Goal: Task Accomplishment & Management: Complete application form

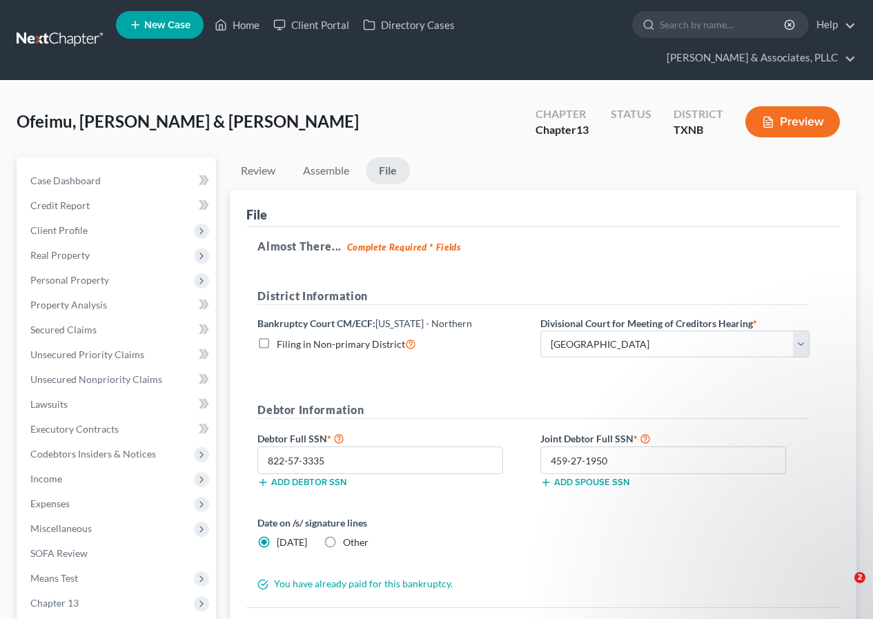
select select "3"
click at [83, 178] on span "Case Dashboard" at bounding box center [65, 181] width 70 height 12
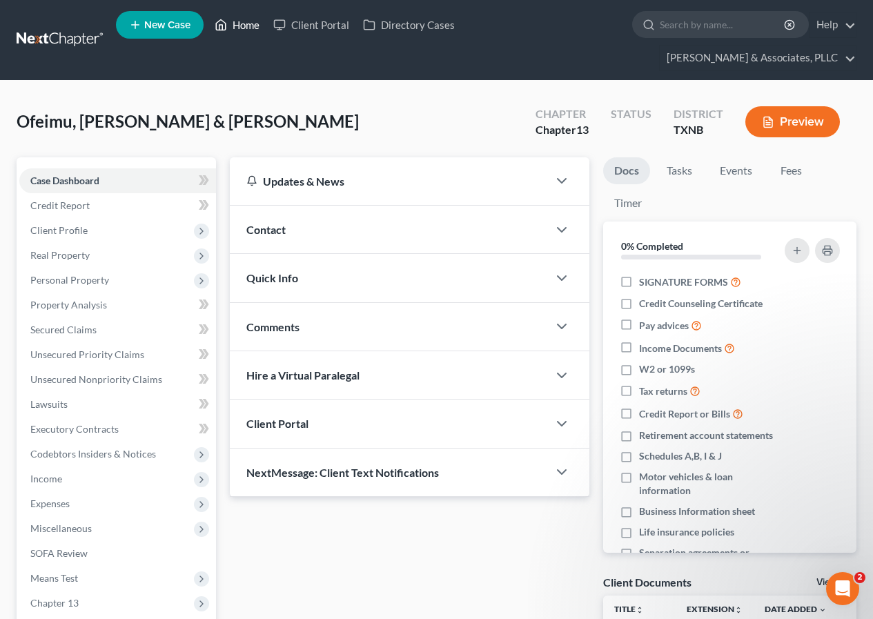
click at [242, 28] on link "Home" at bounding box center [237, 24] width 59 height 25
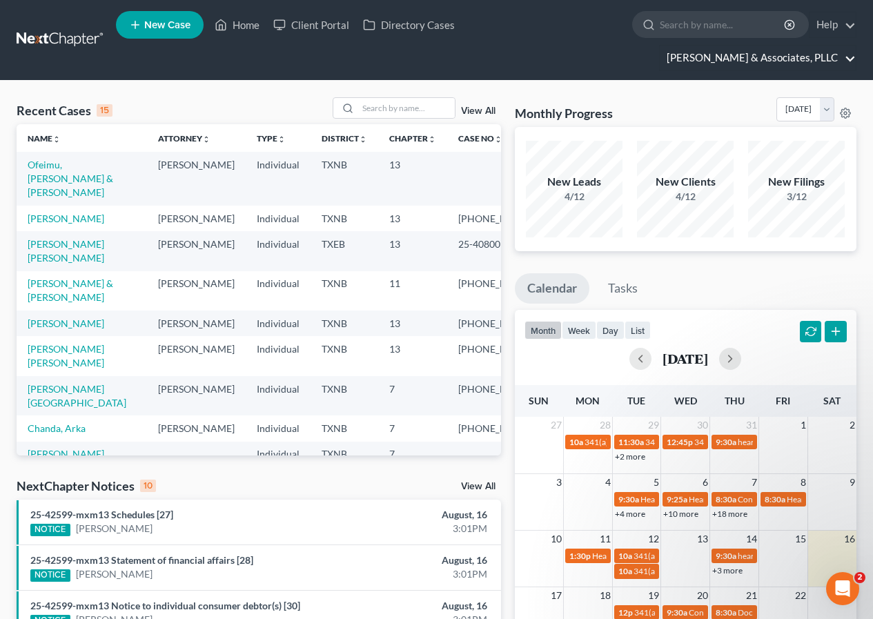
click at [742, 57] on link "[PERSON_NAME] & Associates, PLLC" at bounding box center [758, 58] width 196 height 25
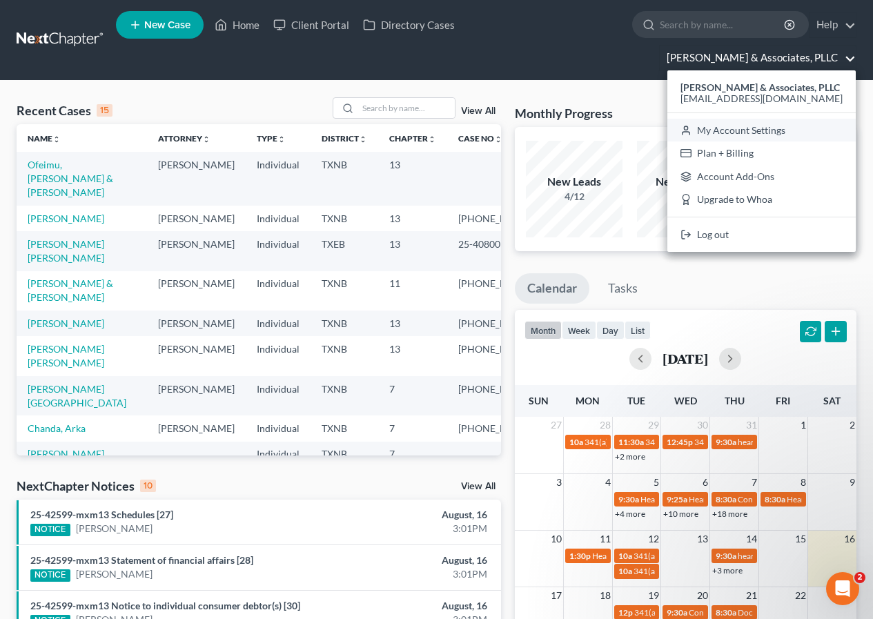
click at [746, 128] on link "My Account Settings" at bounding box center [762, 130] width 188 height 23
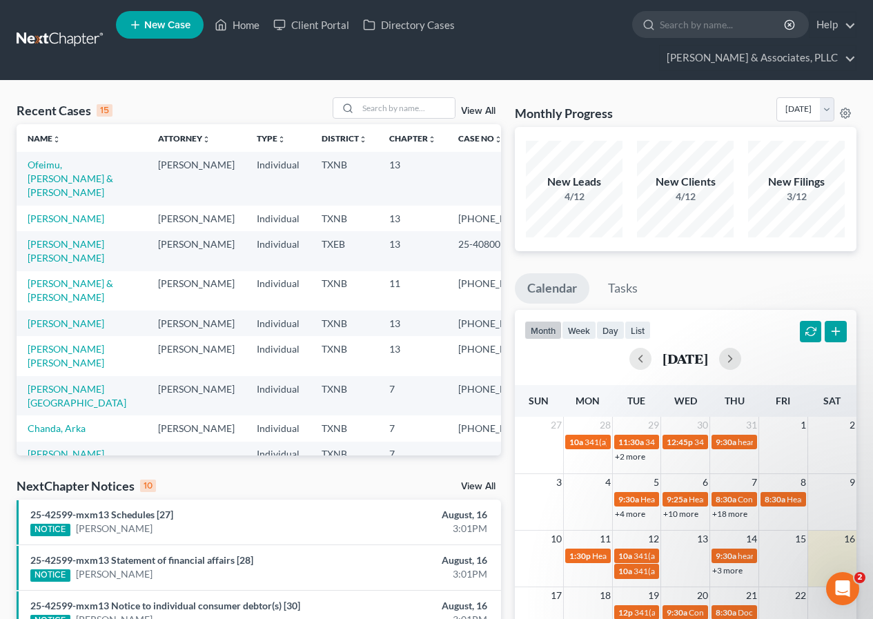
select select "78"
select select "23"
select select "45"
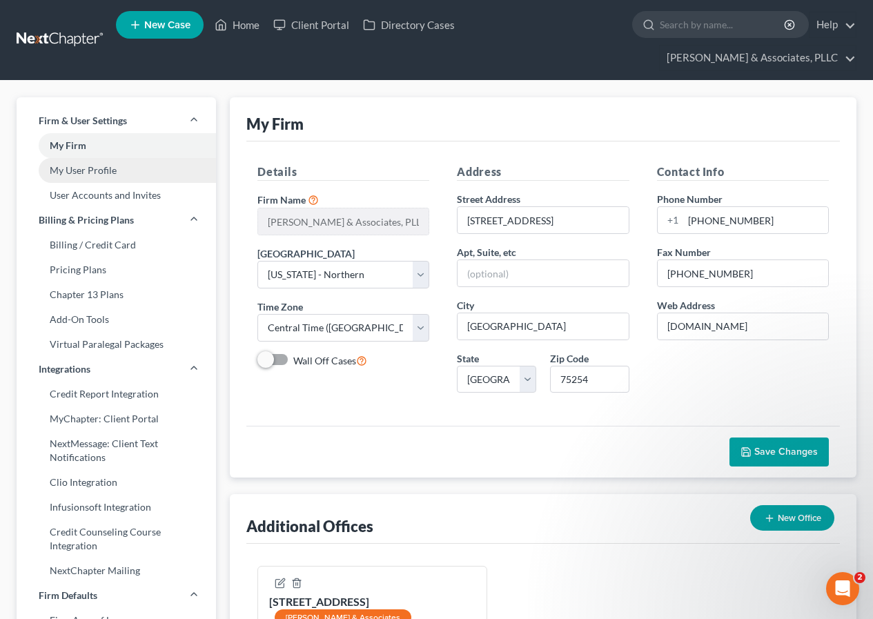
click at [81, 171] on link "My User Profile" at bounding box center [117, 170] width 200 height 25
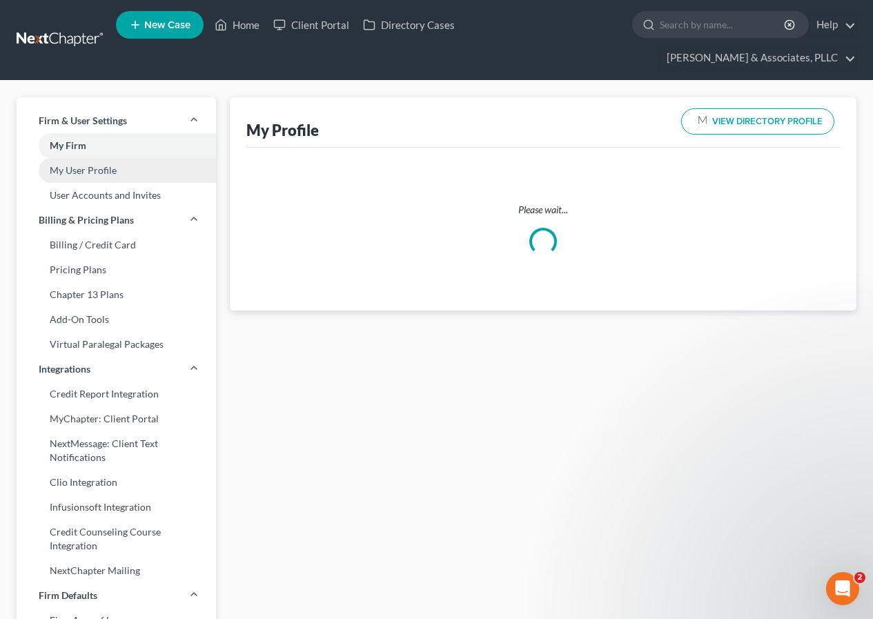
select select "45"
select select "78"
select select "attorney"
select select "0"
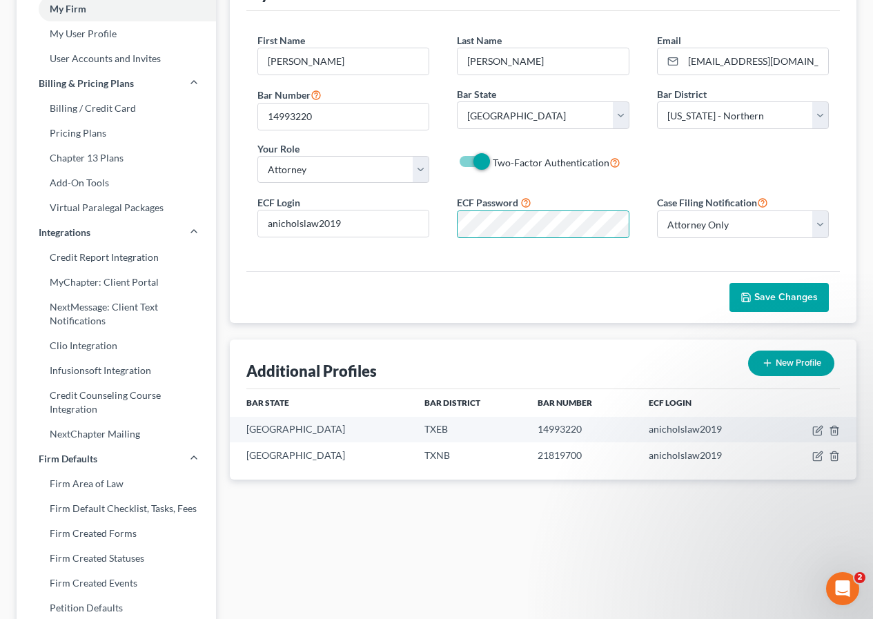
scroll to position [138, 0]
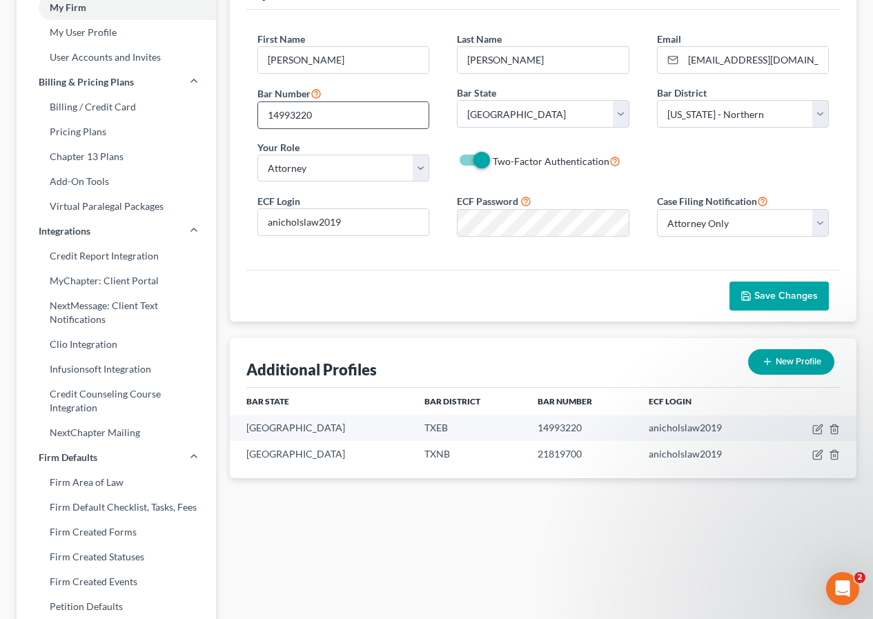
click at [355, 117] on input "14993220" at bounding box center [343, 115] width 171 height 26
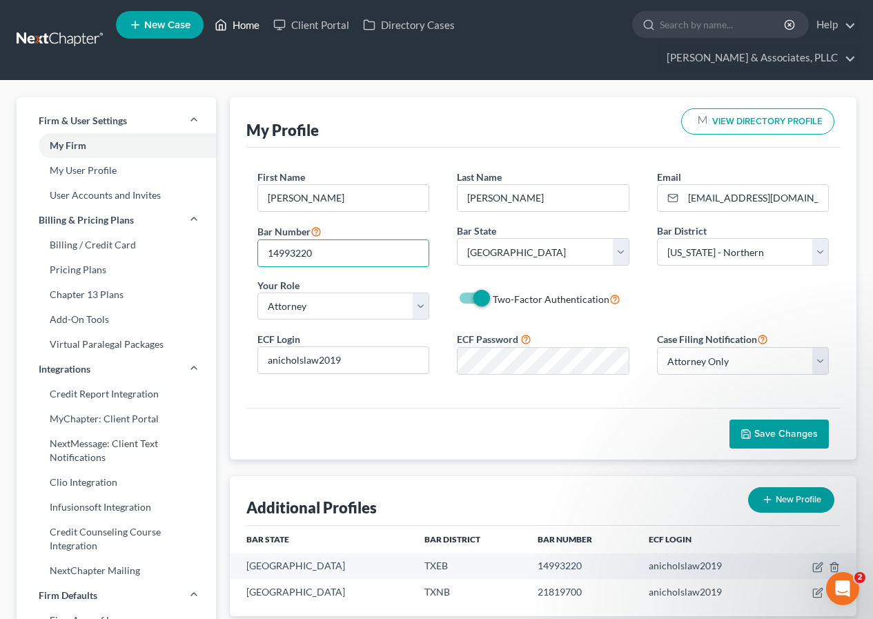
click at [238, 23] on link "Home" at bounding box center [237, 24] width 59 height 25
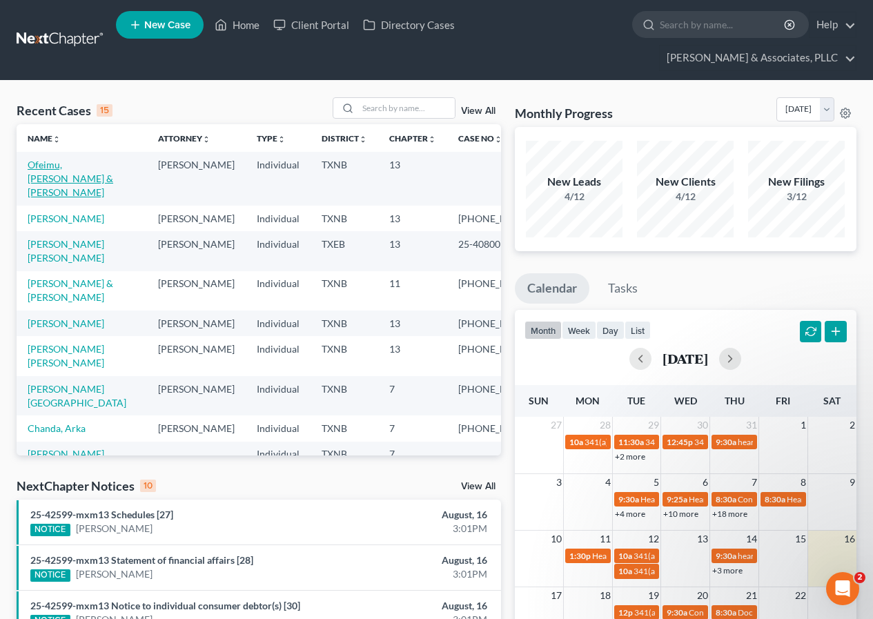
click at [54, 168] on link "Ofeimu, [PERSON_NAME] & [PERSON_NAME]" at bounding box center [71, 178] width 86 height 39
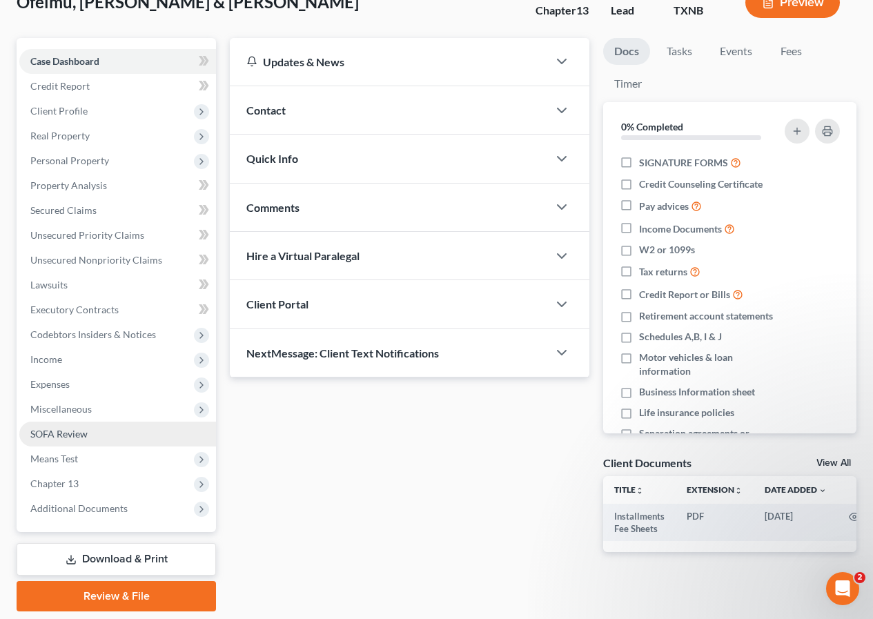
scroll to position [164, 0]
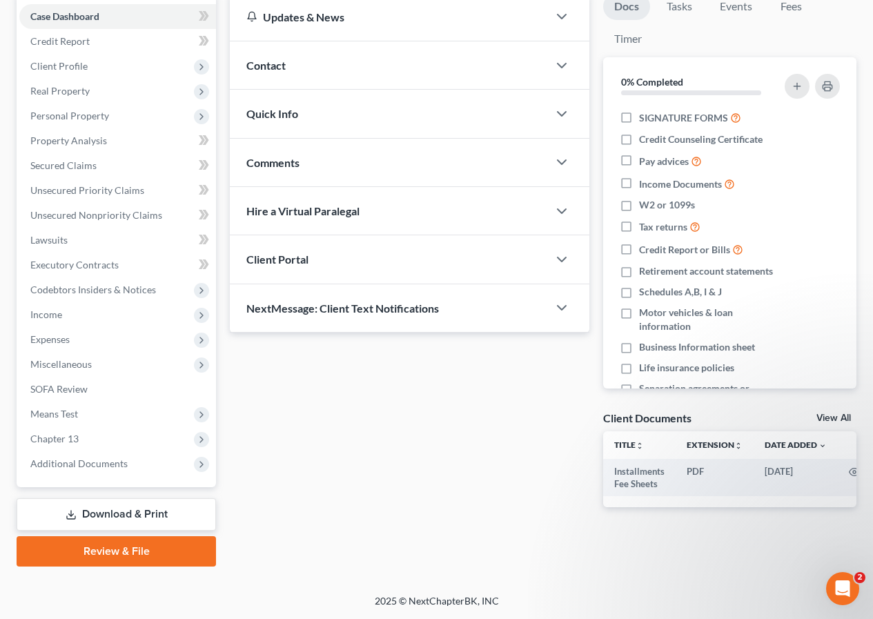
click at [136, 552] on link "Review & File" at bounding box center [117, 551] width 200 height 30
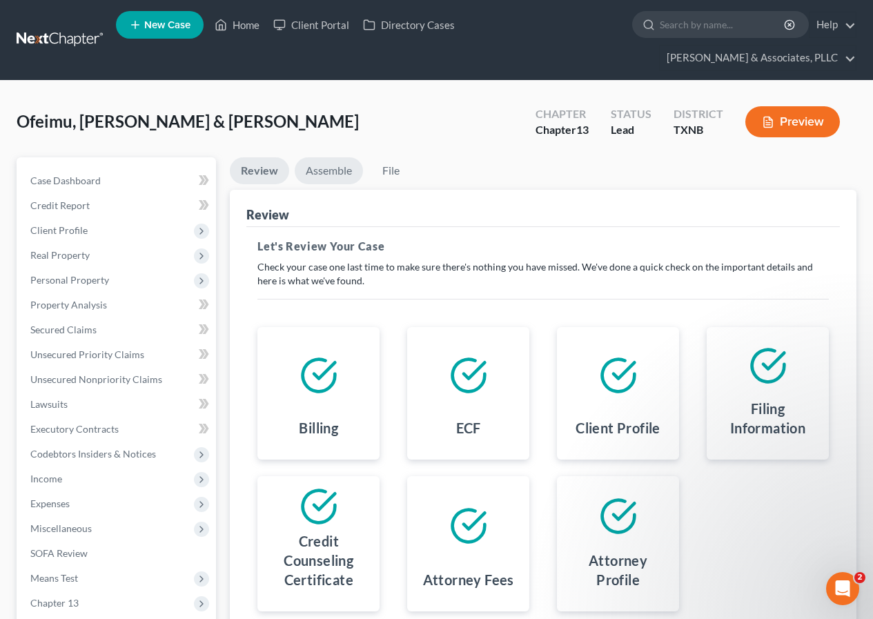
click at [331, 173] on link "Assemble" at bounding box center [329, 170] width 68 height 27
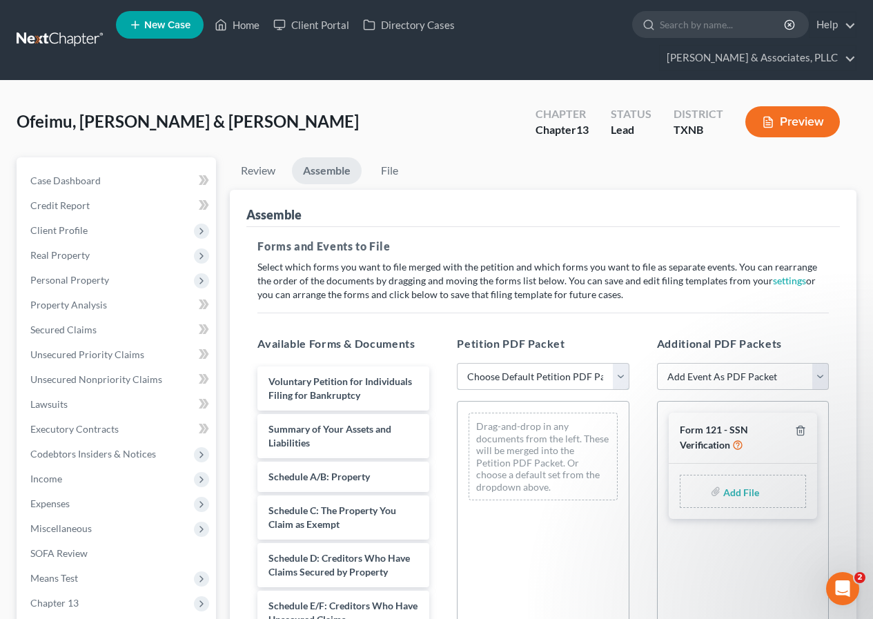
click at [617, 377] on select "Choose Default Petition PDF Packet Complete Bankruptcy Petition (all forms and …" at bounding box center [543, 377] width 172 height 28
select select "1"
click at [457, 363] on select "Choose Default Petition PDF Packet Complete Bankruptcy Petition (all forms and …" at bounding box center [543, 377] width 172 height 28
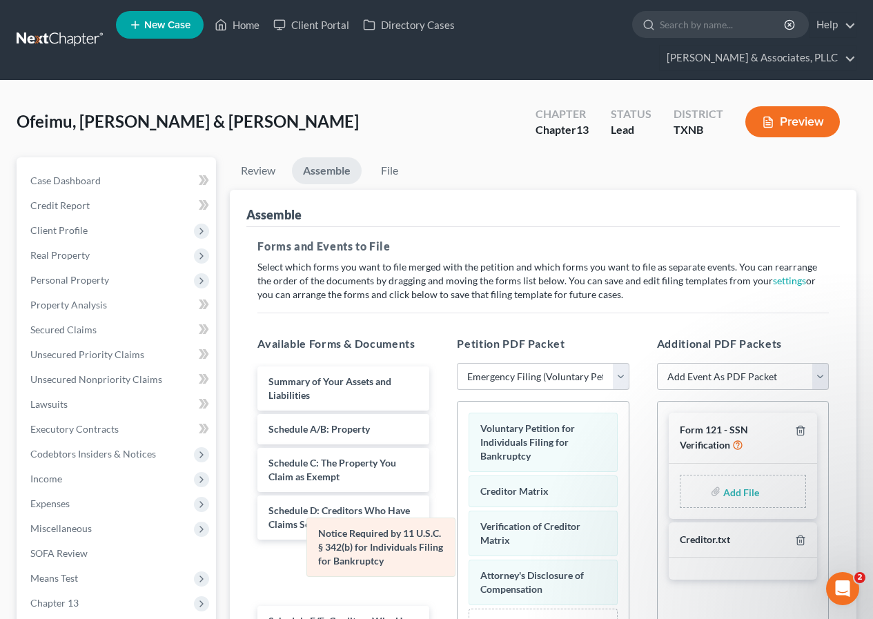
drag, startPoint x: 539, startPoint y: 496, endPoint x: 377, endPoint y: 539, distance: 167.6
click at [458, 539] on div "Notice Required by 11 U.S.C. § 342(b) for Individuals Filing for Bankruptcy Vol…" at bounding box center [543, 555] width 171 height 306
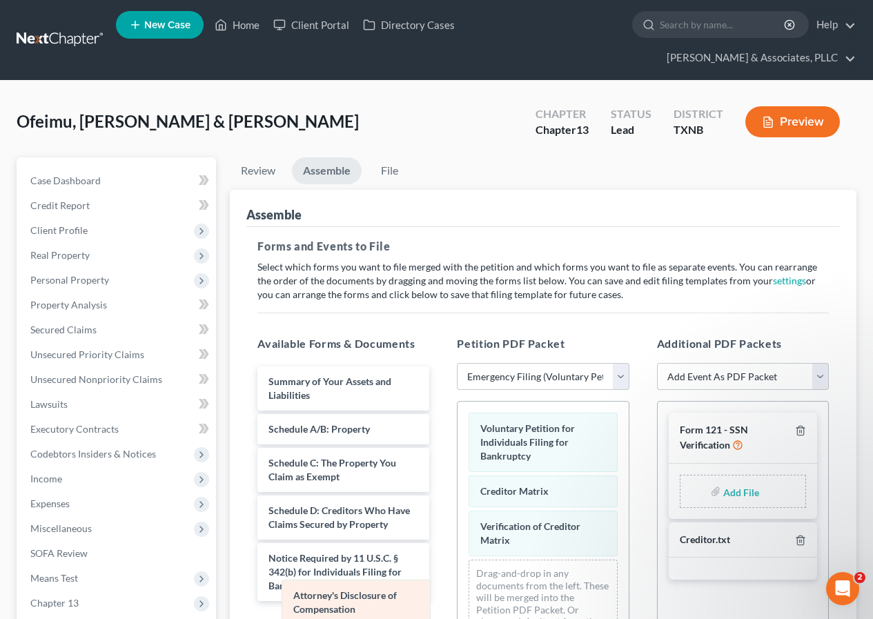
drag, startPoint x: 544, startPoint y: 583, endPoint x: 357, endPoint y: 603, distance: 188.2
click at [458, 603] on div "Attorney's Disclosure of Compensation Voluntary Petition for Individuals Filing…" at bounding box center [543, 530] width 171 height 257
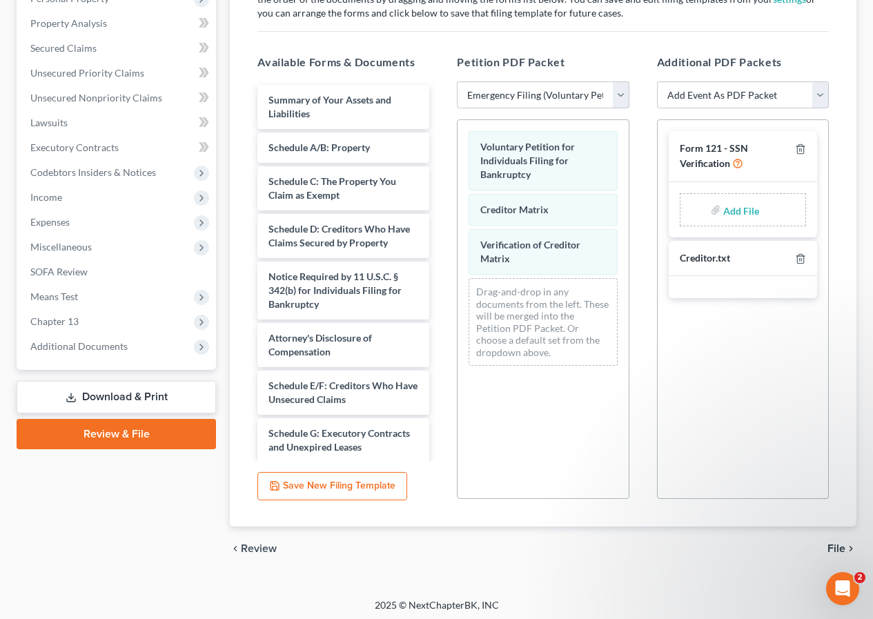
scroll to position [286, 0]
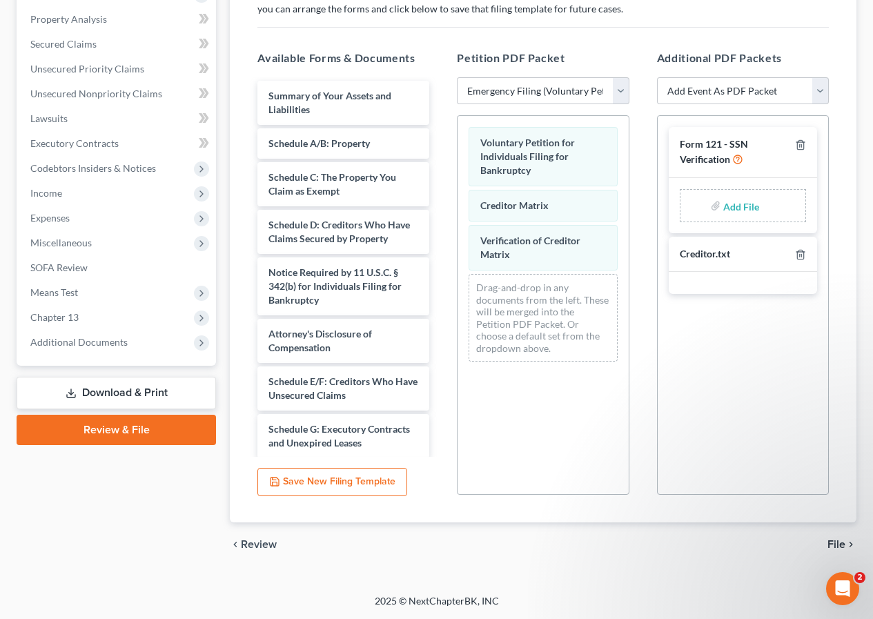
click at [829, 544] on span "File" at bounding box center [837, 544] width 18 height 11
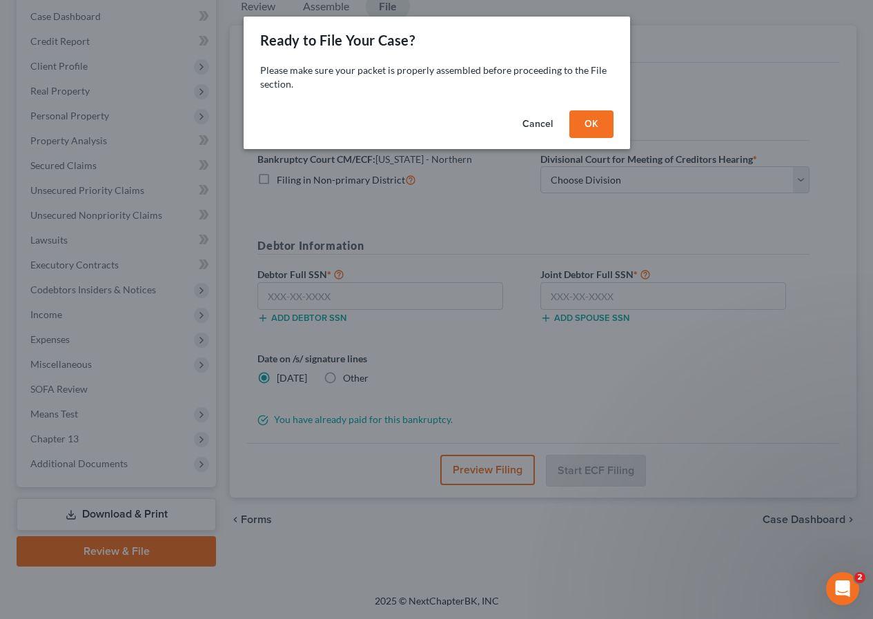
scroll to position [164, 0]
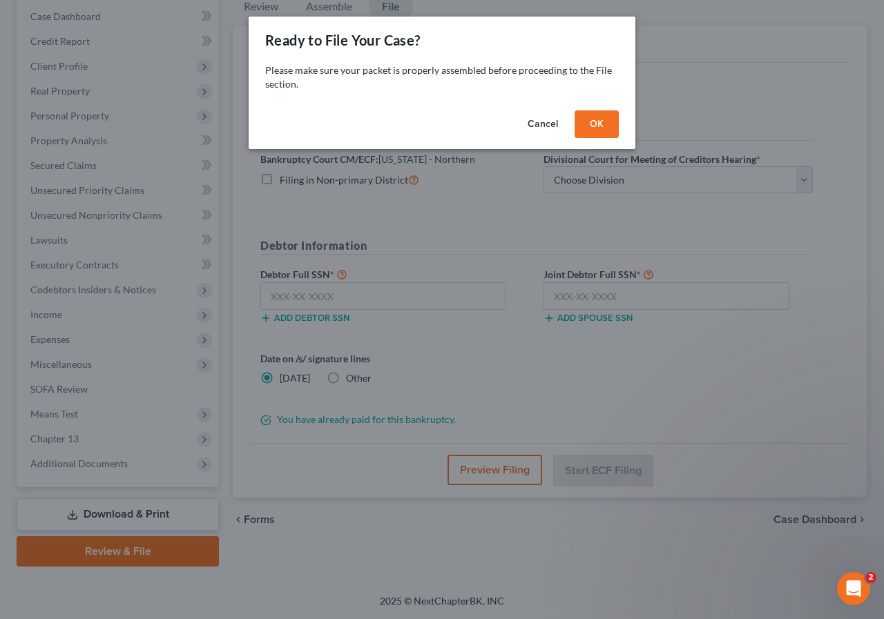
click at [597, 129] on button "OK" at bounding box center [596, 124] width 44 height 28
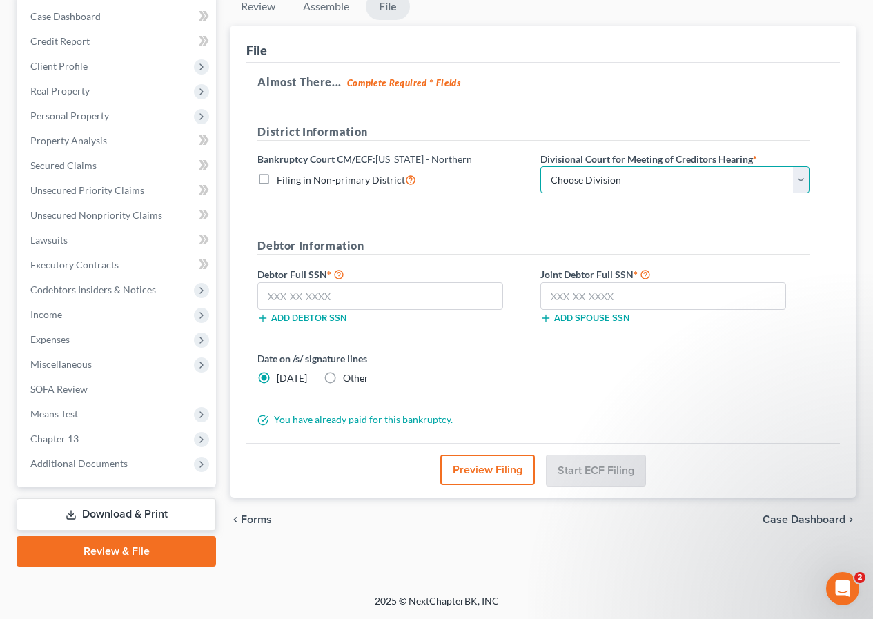
drag, startPoint x: 804, startPoint y: 183, endPoint x: 771, endPoint y: 191, distance: 33.5
click at [804, 183] on select "Choose Division [PERSON_NAME] [GEOGRAPHIC_DATA] [GEOGRAPHIC_DATA] [GEOGRAPHIC_D…" at bounding box center [675, 180] width 269 height 28
select select "3"
click at [541, 166] on select "Choose Division [PERSON_NAME] [GEOGRAPHIC_DATA] [GEOGRAPHIC_DATA] [GEOGRAPHIC_D…" at bounding box center [675, 180] width 269 height 28
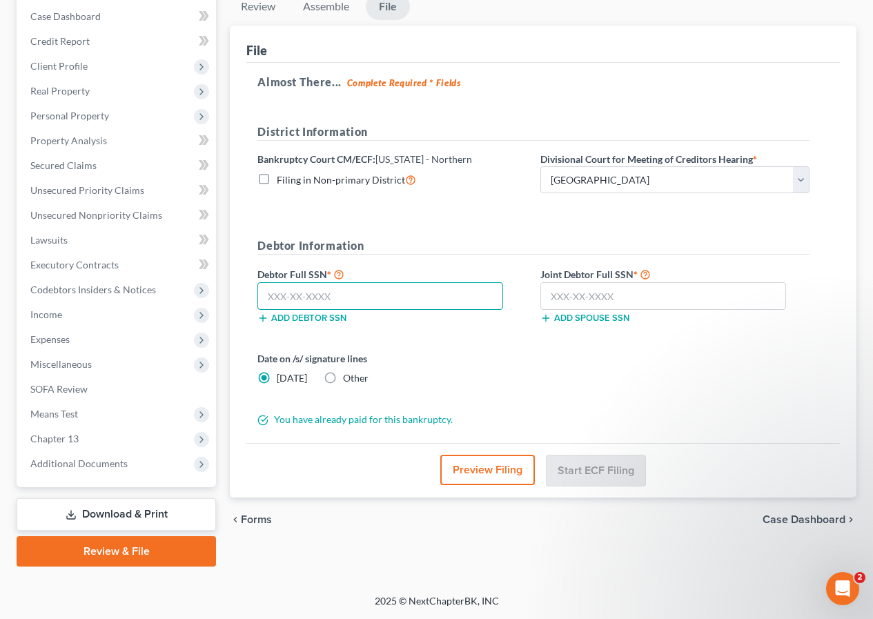
click at [371, 301] on input "text" at bounding box center [381, 296] width 246 height 28
type input "822-57-3335"
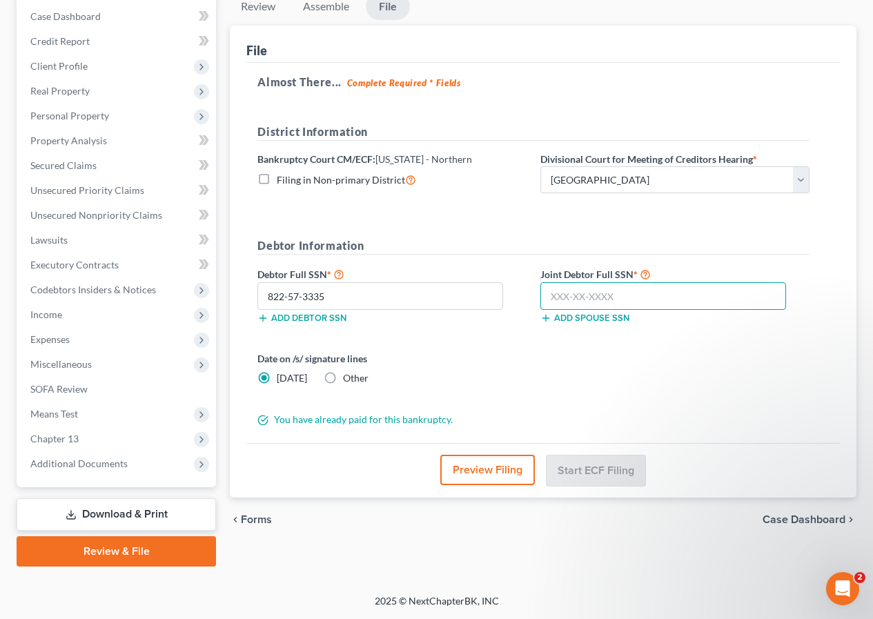
click at [577, 291] on input "text" at bounding box center [664, 296] width 246 height 28
type input "459-27-1950"
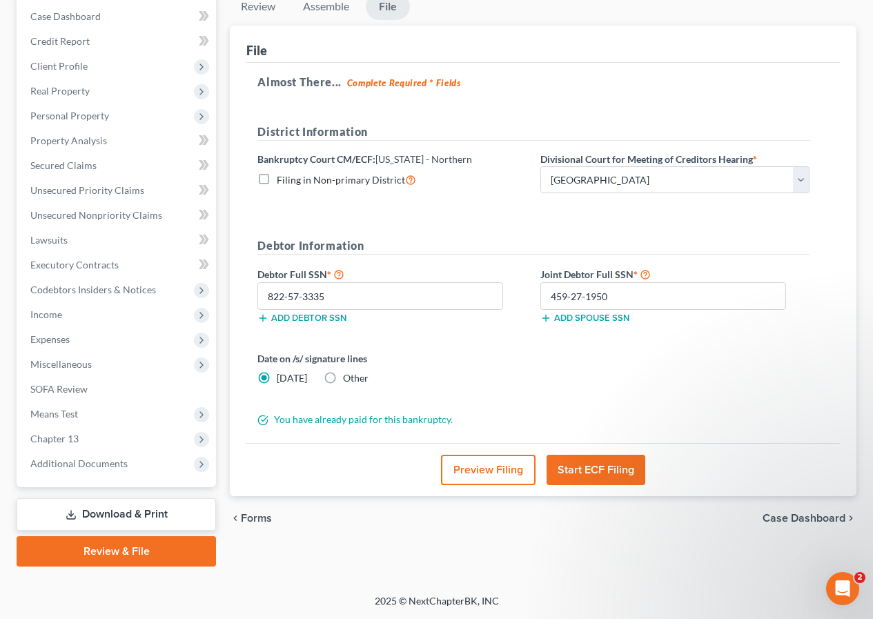
click at [603, 471] on button "Start ECF Filing" at bounding box center [596, 470] width 99 height 30
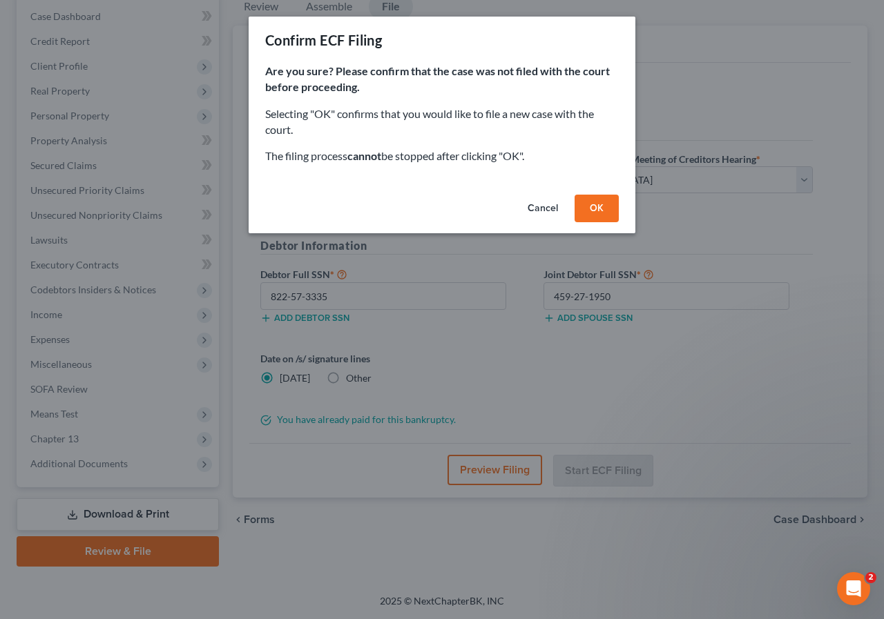
click at [590, 213] on button "OK" at bounding box center [596, 209] width 44 height 28
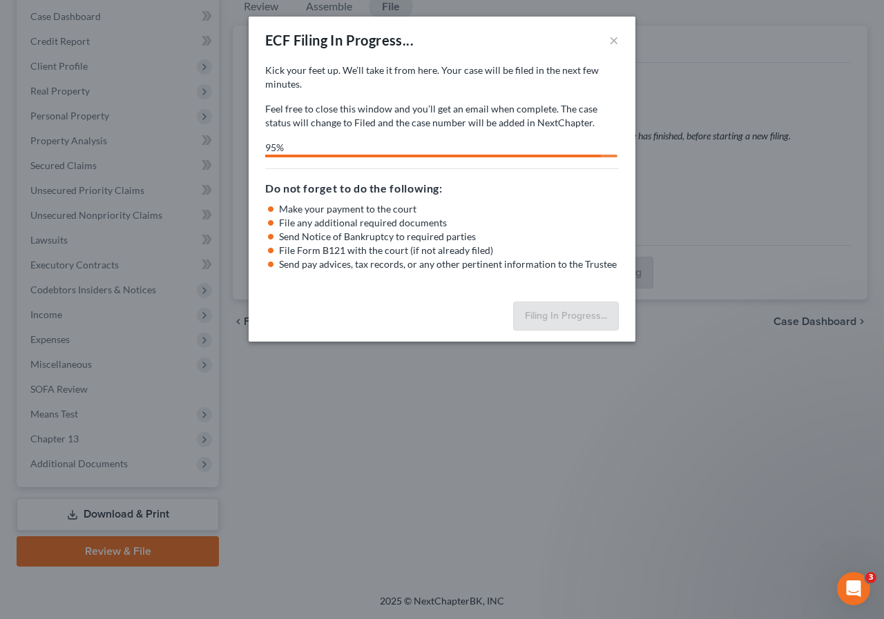
select select "3"
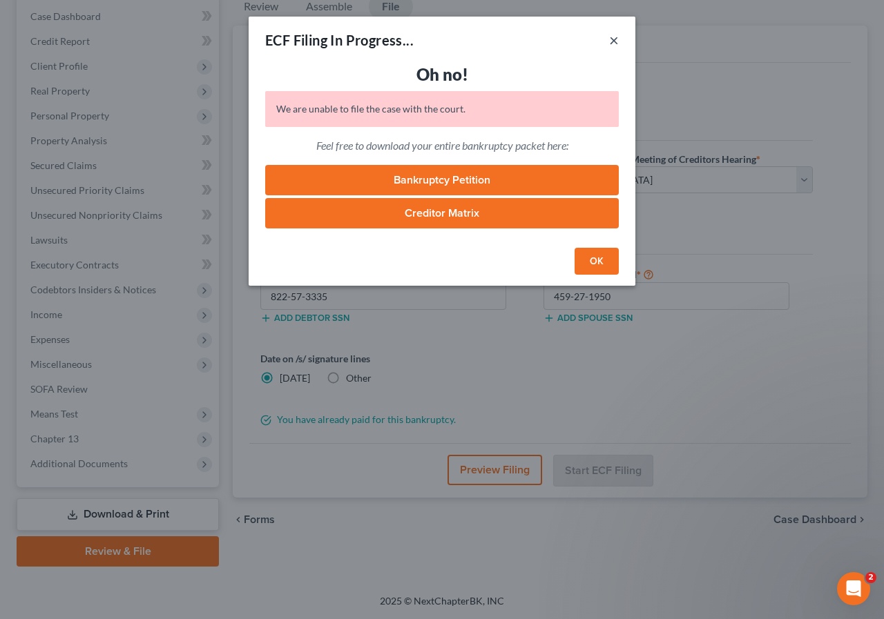
click at [615, 38] on button "×" at bounding box center [614, 40] width 10 height 17
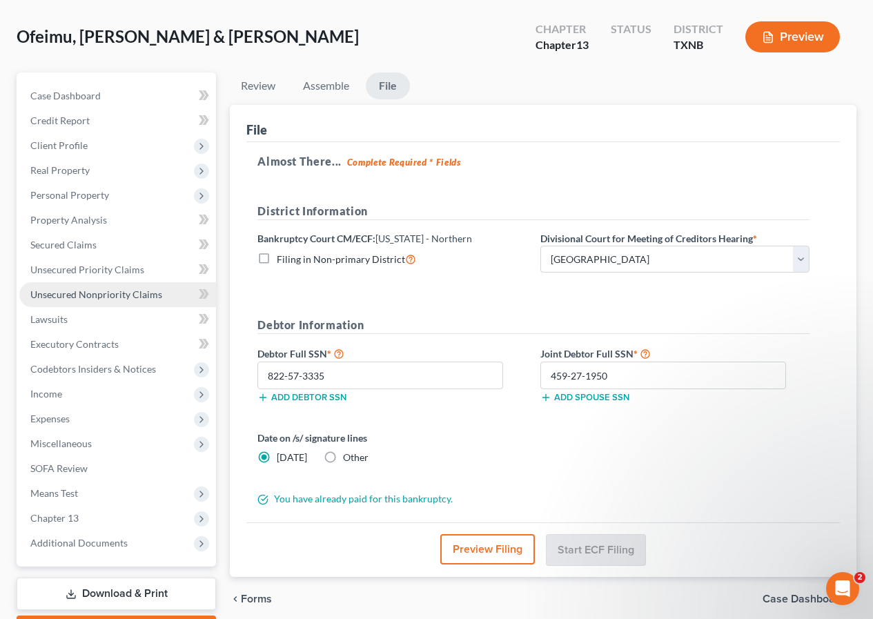
scroll to position [0, 0]
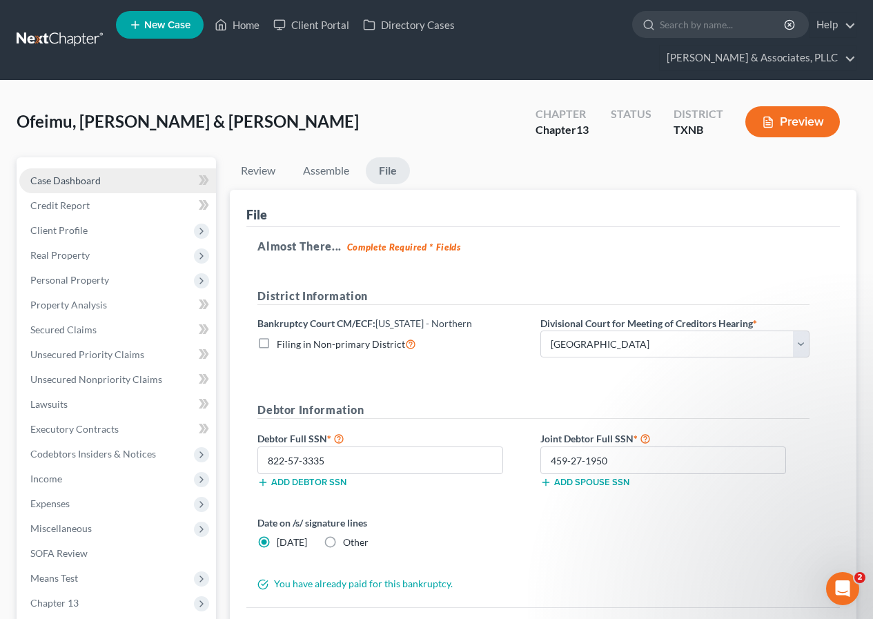
click at [82, 177] on span "Case Dashboard" at bounding box center [65, 181] width 70 height 12
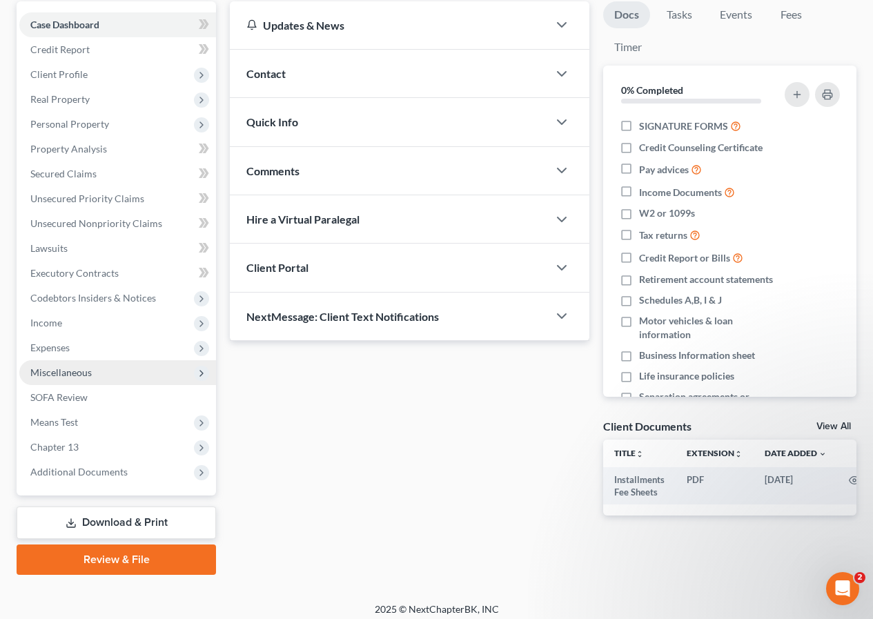
scroll to position [164, 0]
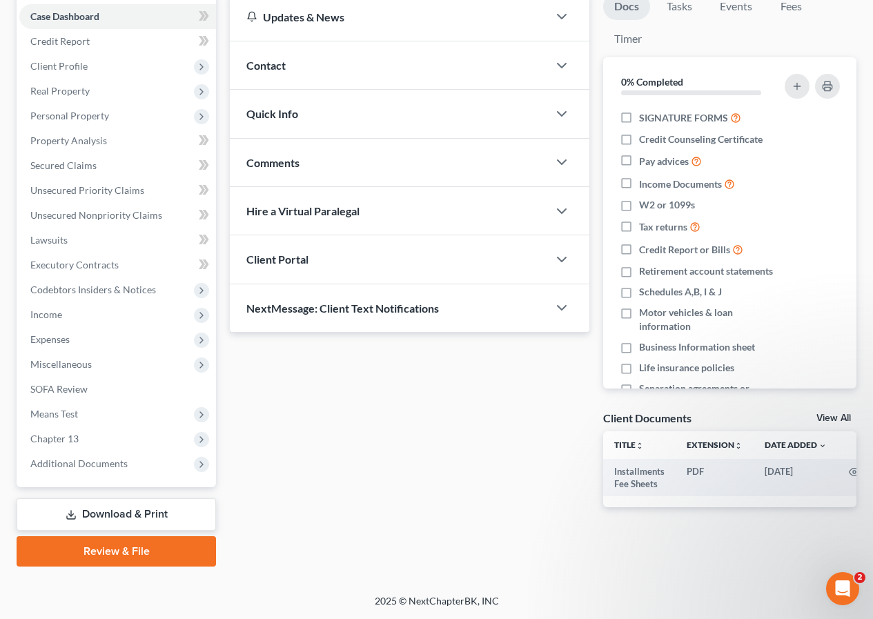
click at [116, 557] on link "Review & File" at bounding box center [117, 551] width 200 height 30
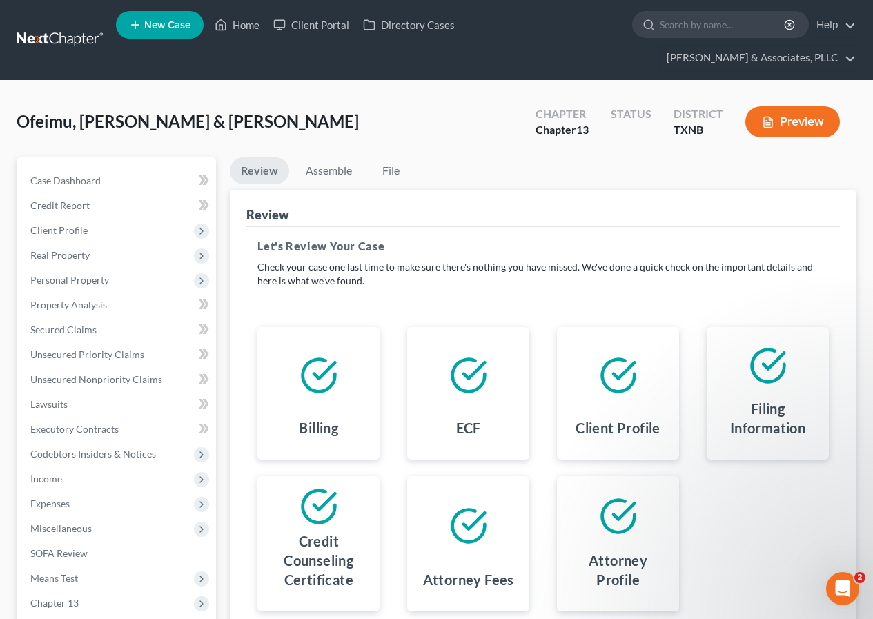
click at [622, 533] on icon at bounding box center [618, 516] width 39 height 39
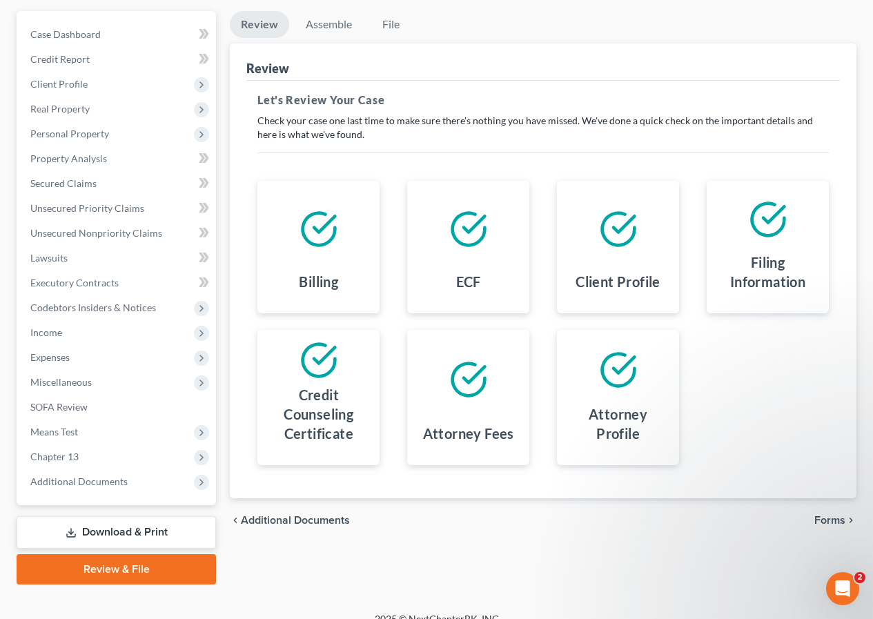
scroll to position [164, 0]
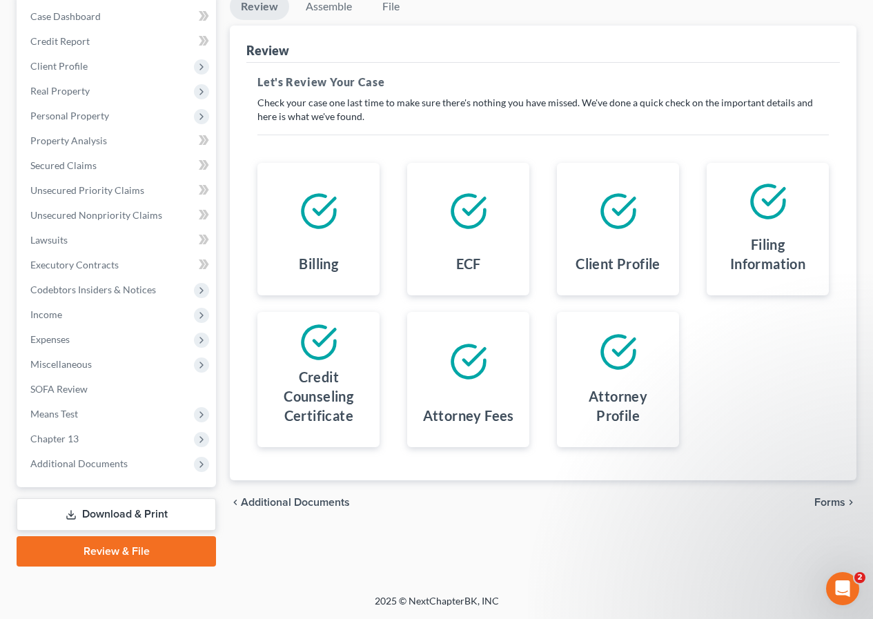
click at [608, 407] on h4 "Attorney Profile" at bounding box center [618, 406] width 100 height 39
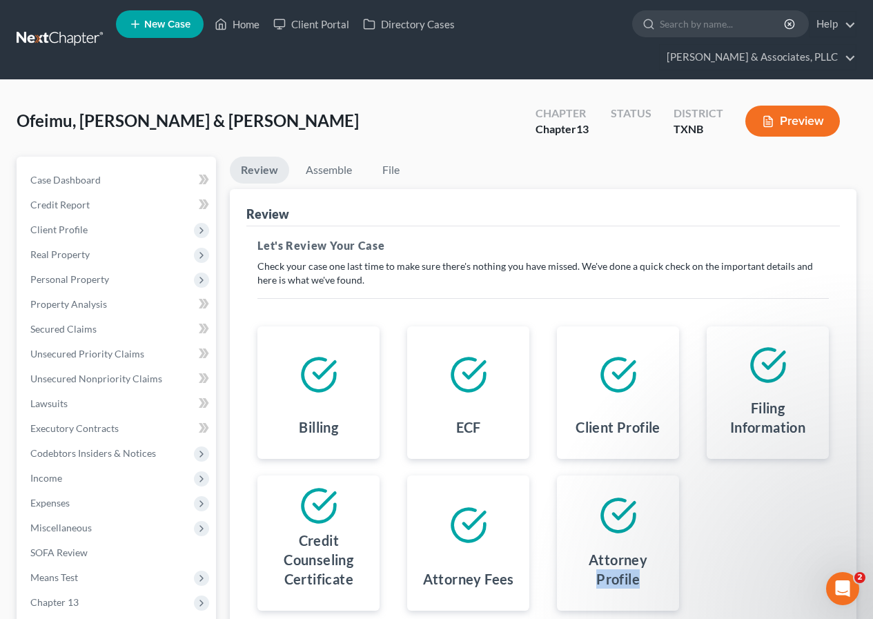
scroll to position [0, 0]
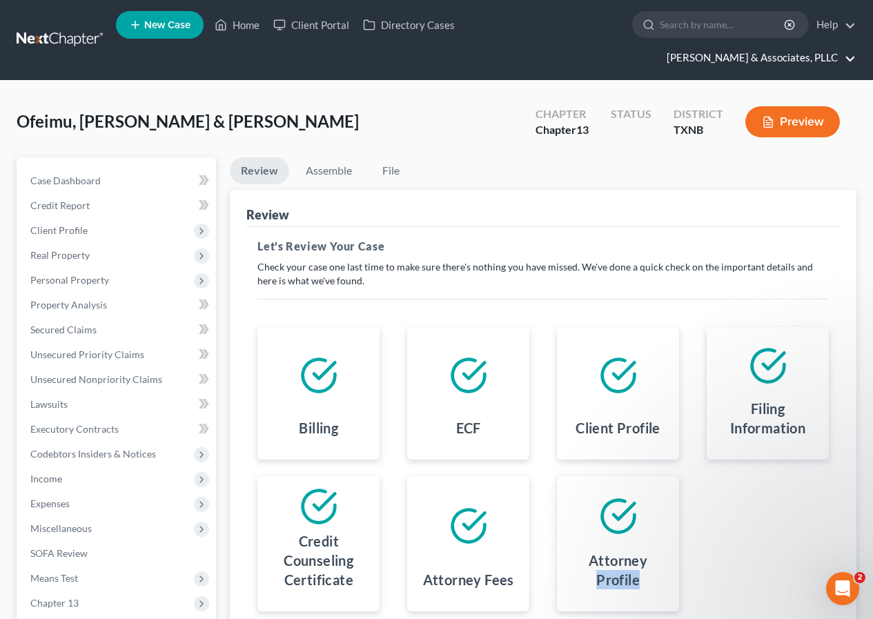
click at [736, 64] on link "[PERSON_NAME] & Associates, PLLC" at bounding box center [758, 58] width 196 height 25
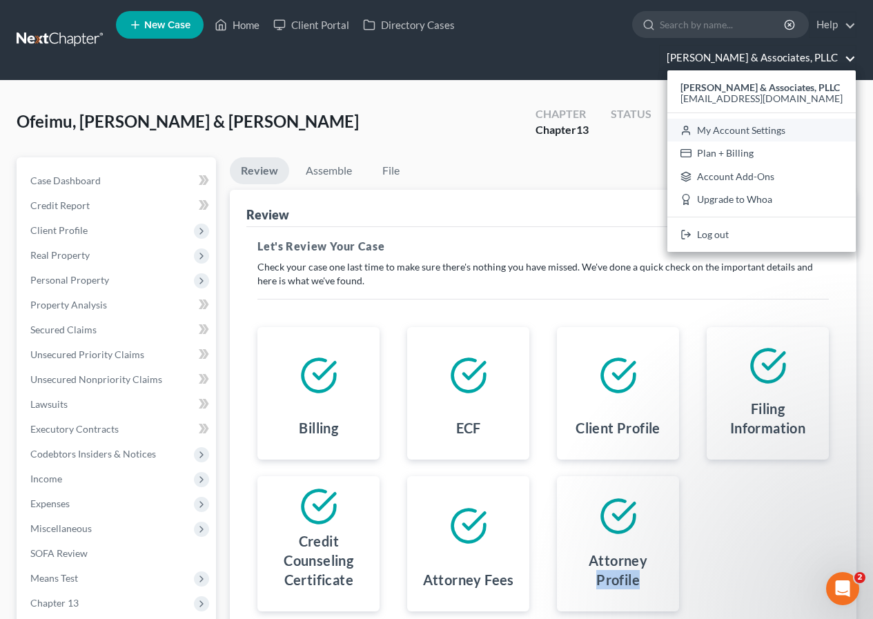
click at [749, 130] on link "My Account Settings" at bounding box center [762, 130] width 188 height 23
select select "78"
select select "23"
select select "45"
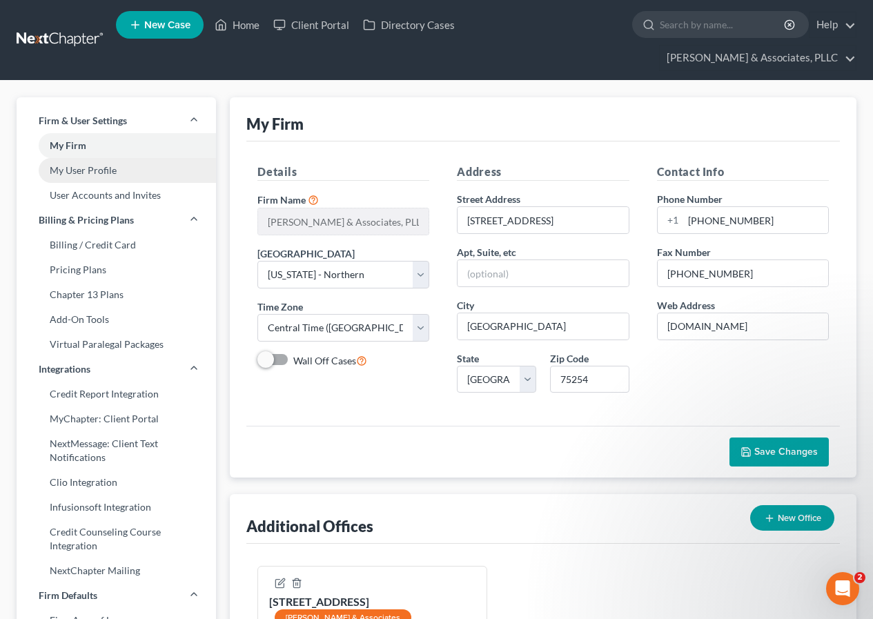
click at [75, 172] on link "My User Profile" at bounding box center [117, 170] width 200 height 25
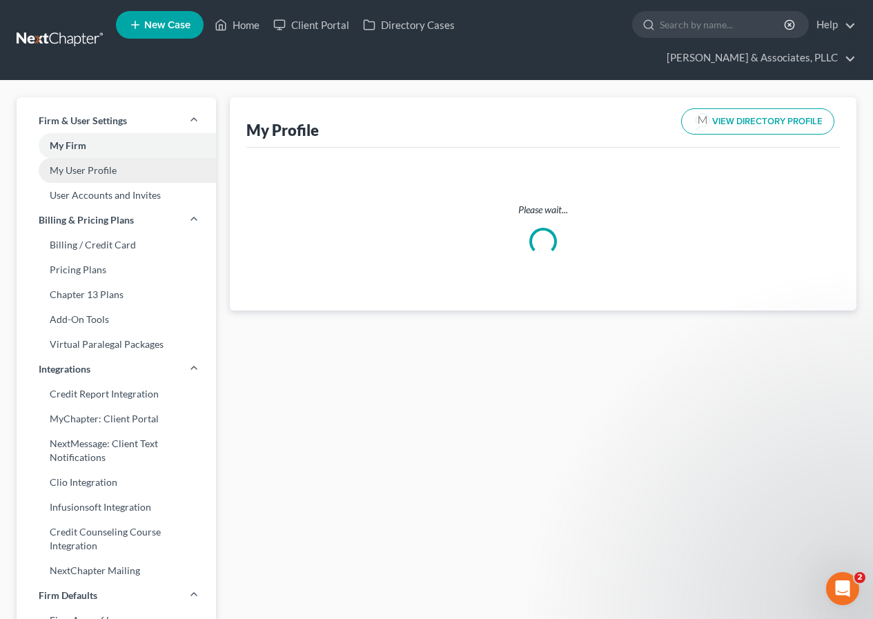
select select "45"
select select "78"
select select "attorney"
select select "0"
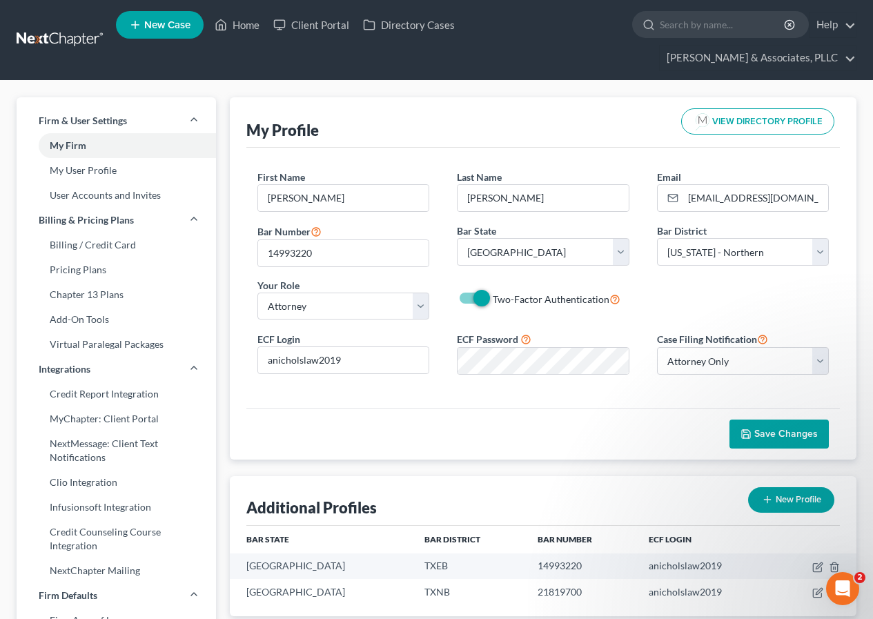
click at [767, 438] on span "Save Changes" at bounding box center [787, 434] width 64 height 12
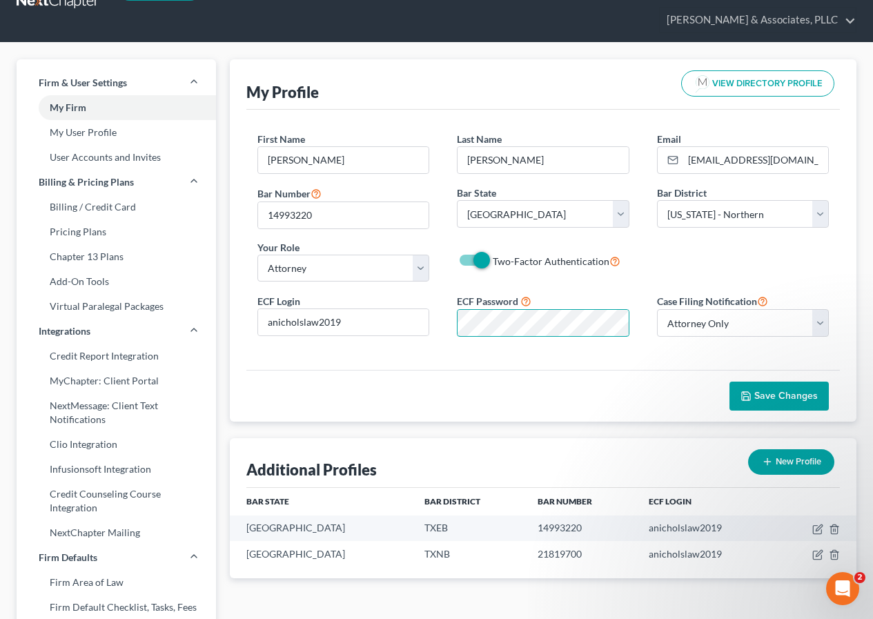
scroll to position [69, 0]
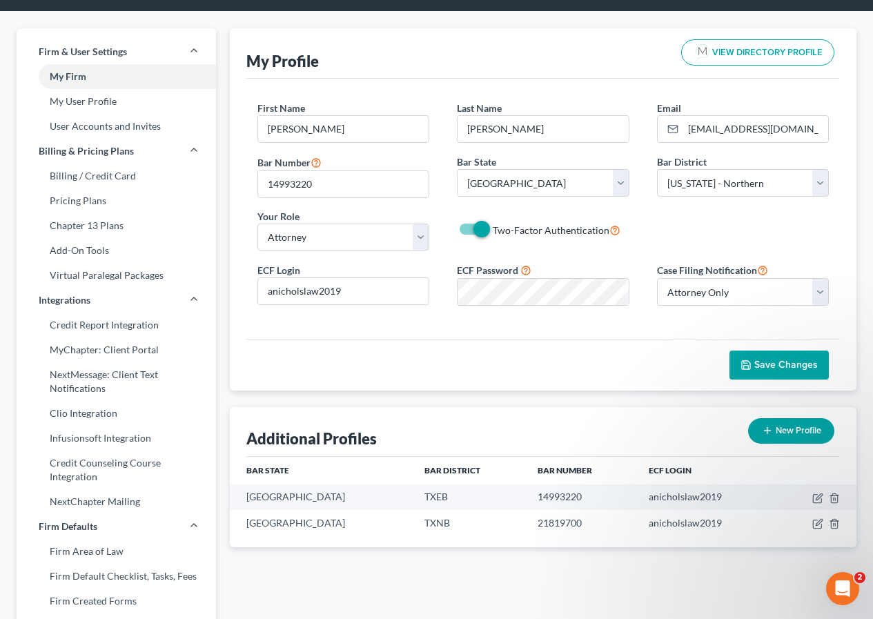
click at [766, 369] on span "Save Changes" at bounding box center [787, 365] width 64 height 12
click at [762, 369] on span "Save Changes" at bounding box center [787, 365] width 64 height 12
click at [760, 55] on span "VIEW DIRECTORY PROFILE" at bounding box center [768, 52] width 110 height 9
click at [769, 363] on span "Save Changes" at bounding box center [787, 365] width 64 height 12
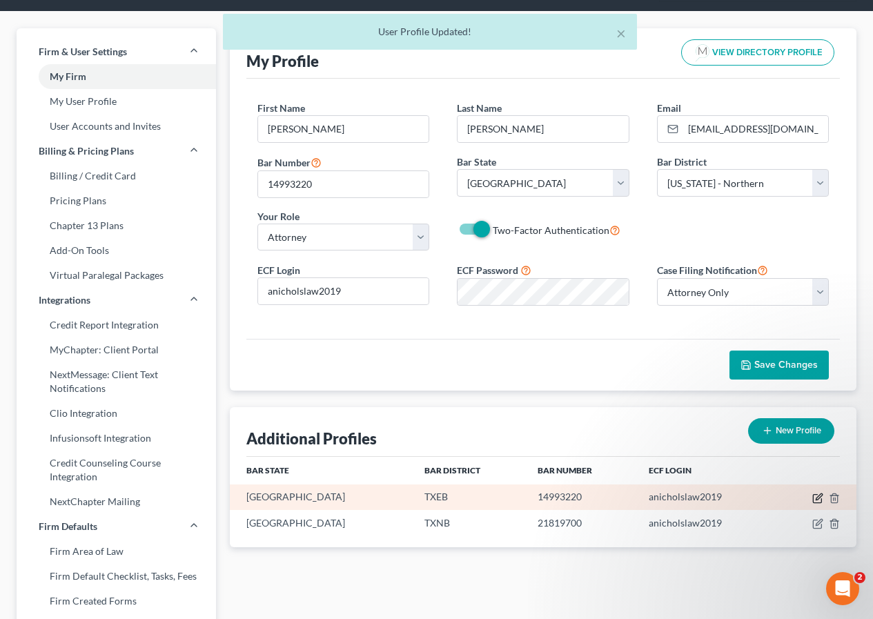
click at [815, 496] on icon "button" at bounding box center [818, 498] width 11 height 11
select select "45"
select select "77"
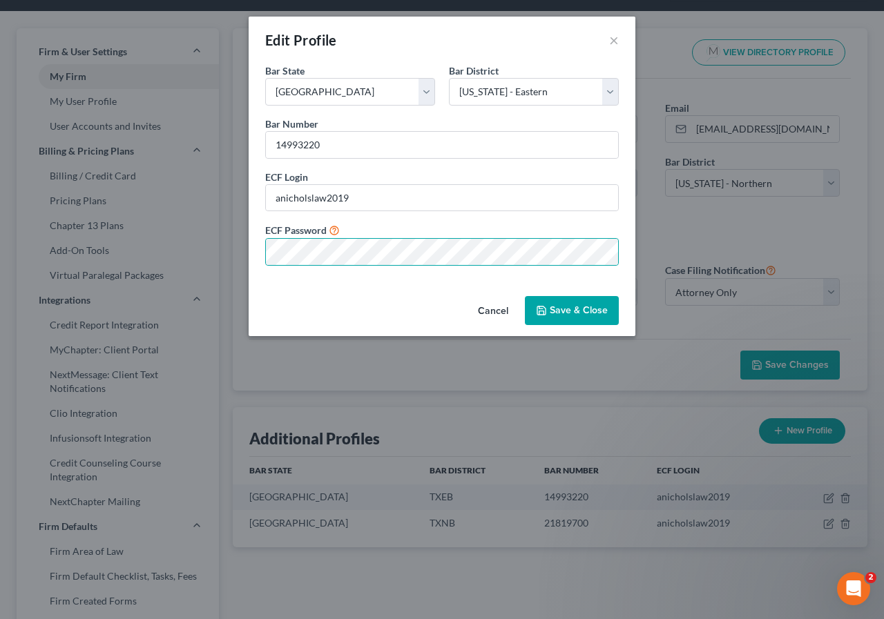
click at [579, 309] on button "Save & Close" at bounding box center [572, 310] width 94 height 29
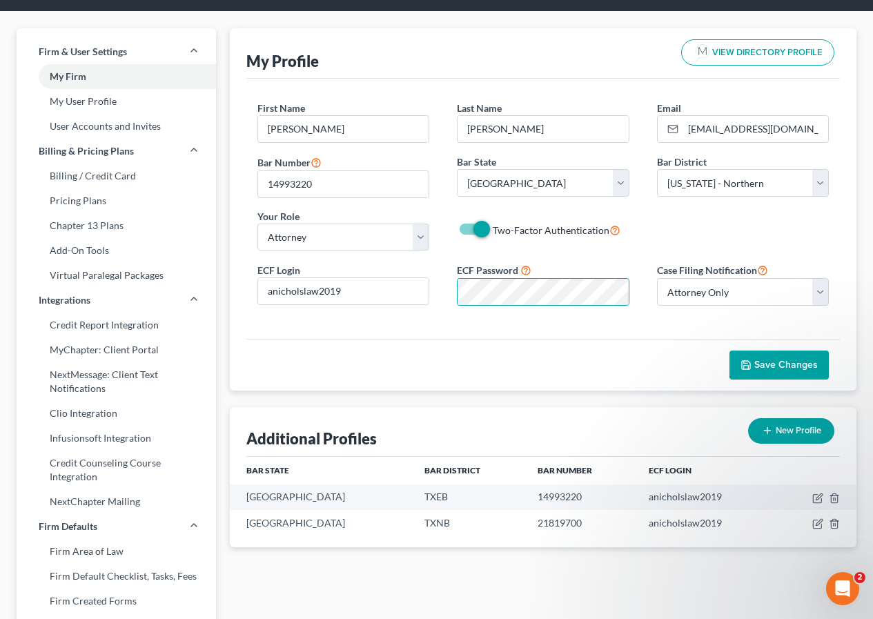
click at [761, 362] on span "Save Changes" at bounding box center [787, 365] width 64 height 12
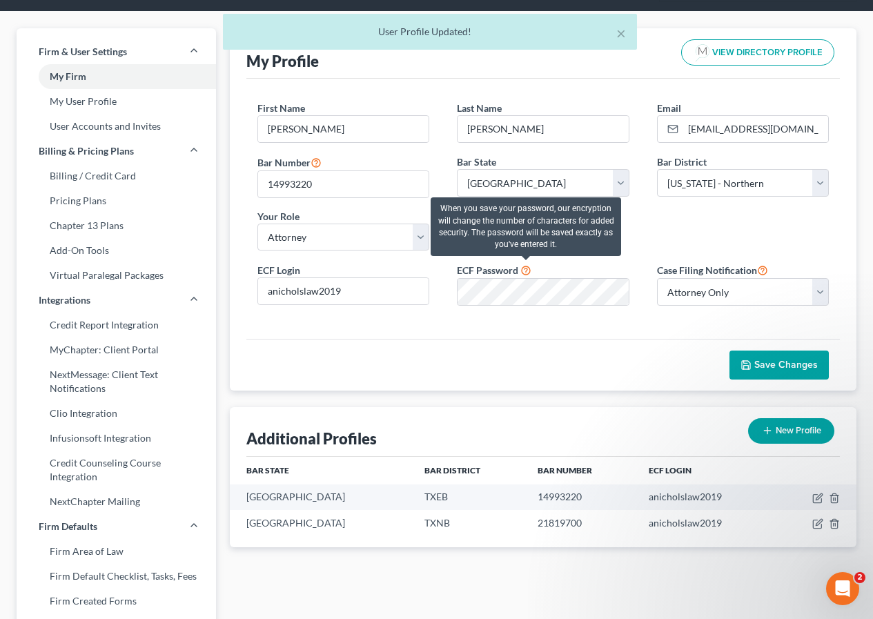
click at [525, 269] on icon at bounding box center [526, 269] width 11 height 13
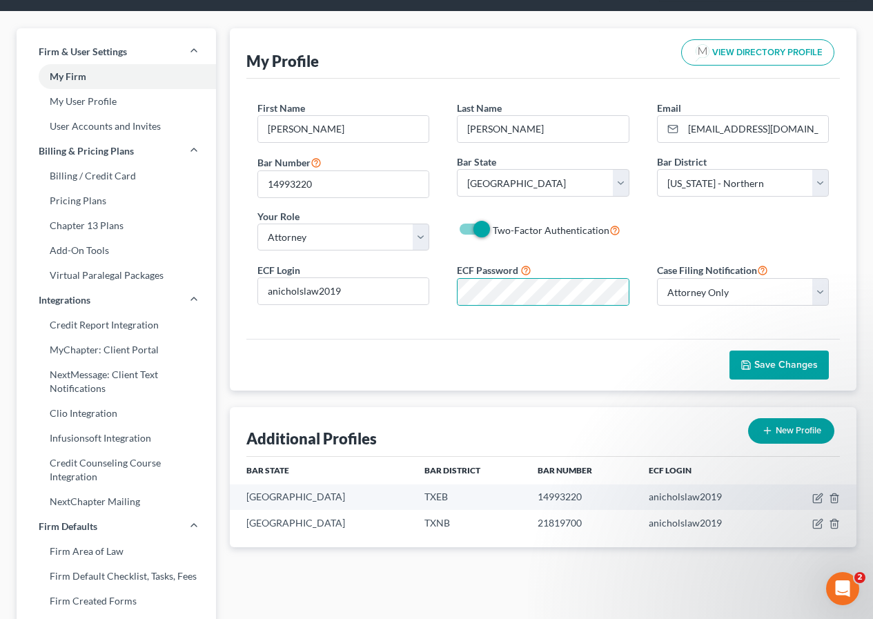
click at [784, 365] on span "Save Changes" at bounding box center [787, 365] width 64 height 12
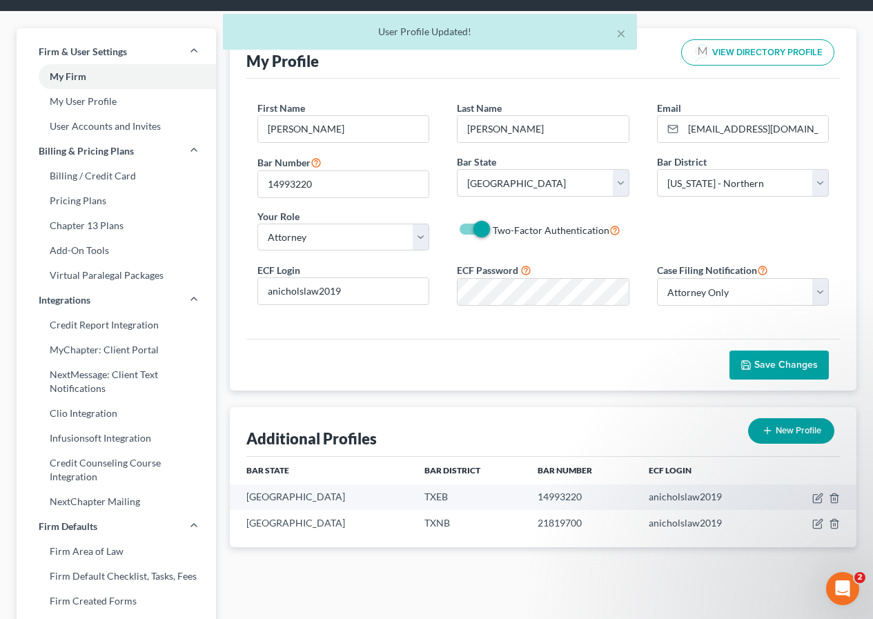
click at [783, 365] on span "Save Changes" at bounding box center [787, 365] width 64 height 12
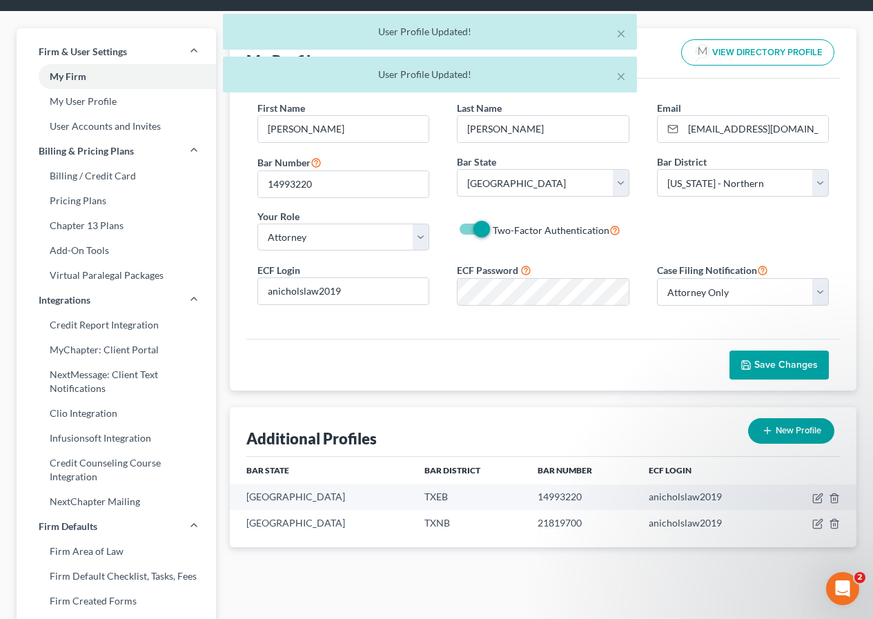
click at [782, 365] on span "Save Changes" at bounding box center [787, 365] width 64 height 12
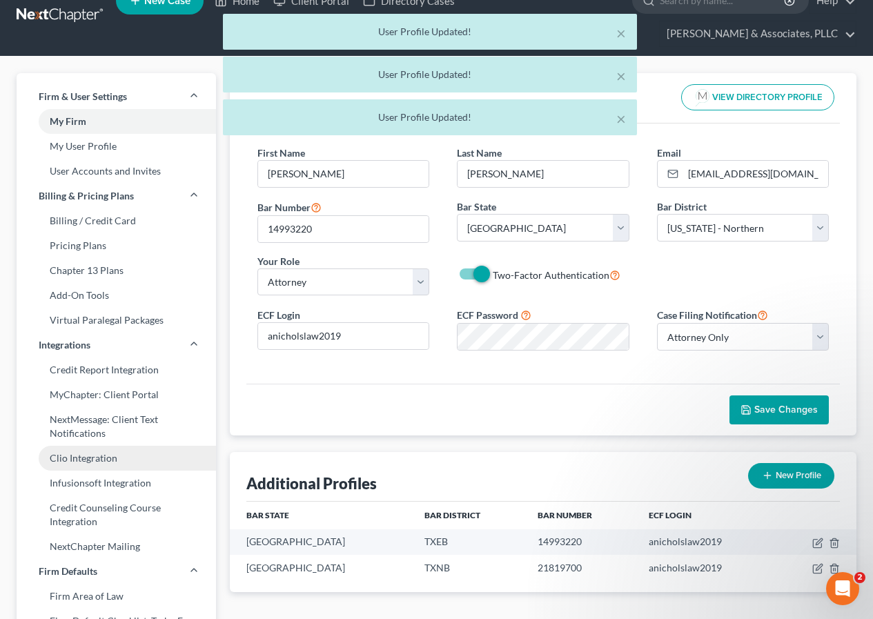
scroll to position [0, 0]
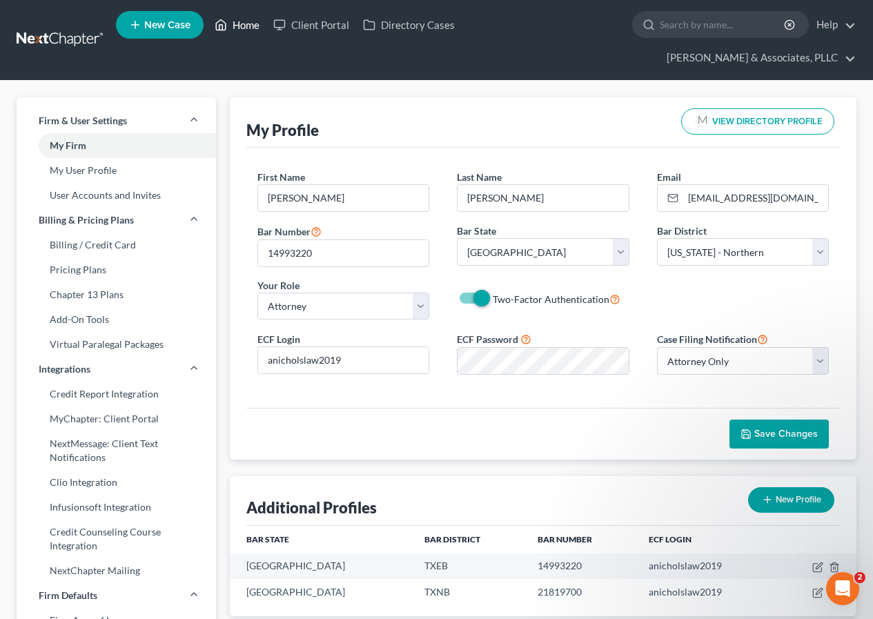
click at [244, 26] on link "Home" at bounding box center [237, 24] width 59 height 25
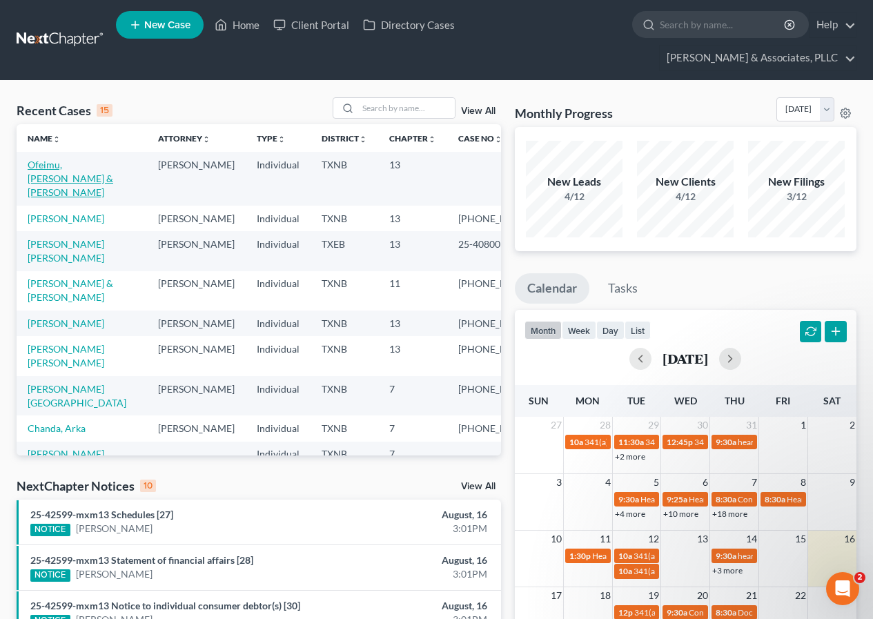
click at [60, 165] on link "Ofeimu, [PERSON_NAME] & [PERSON_NAME]" at bounding box center [71, 178] width 86 height 39
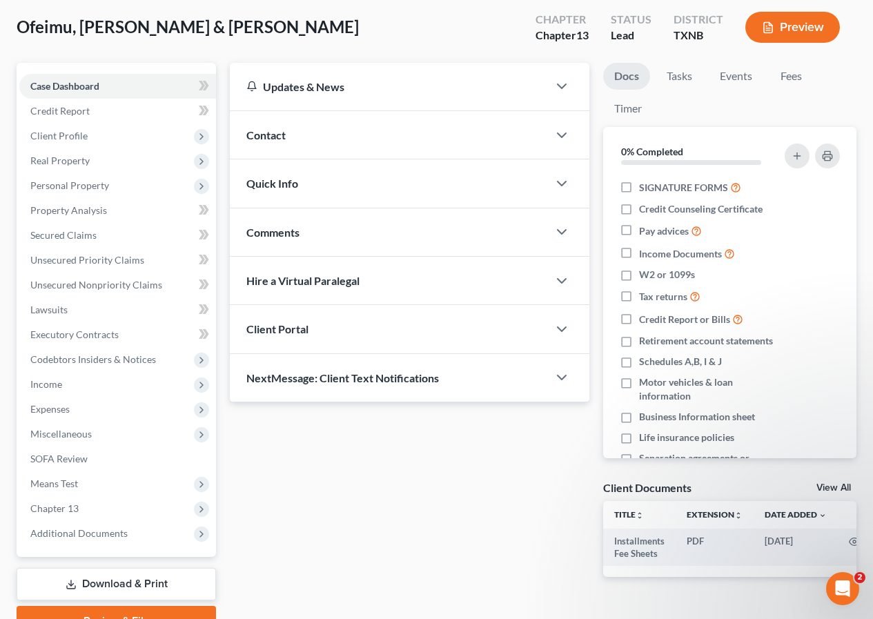
scroll to position [164, 0]
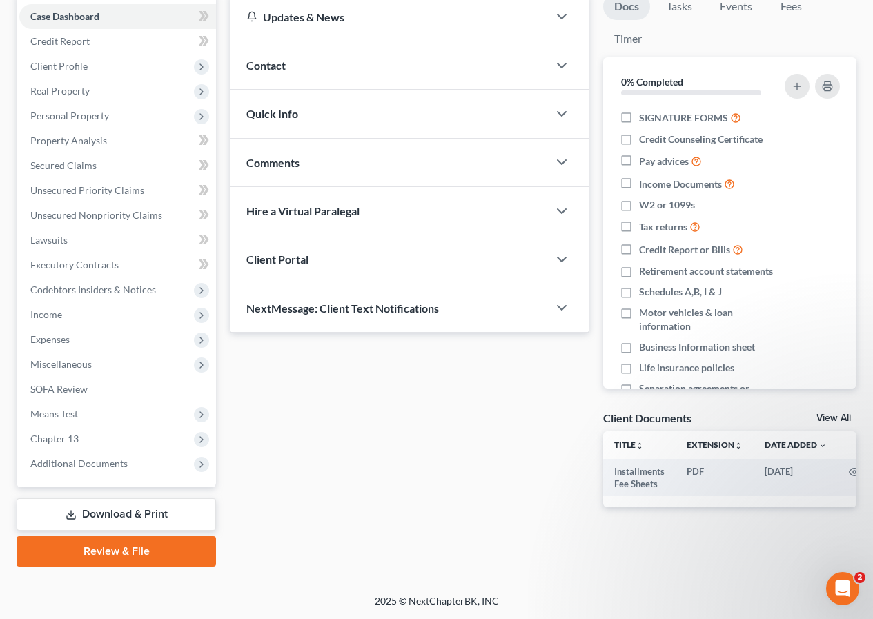
click at [113, 557] on link "Review & File" at bounding box center [117, 551] width 200 height 30
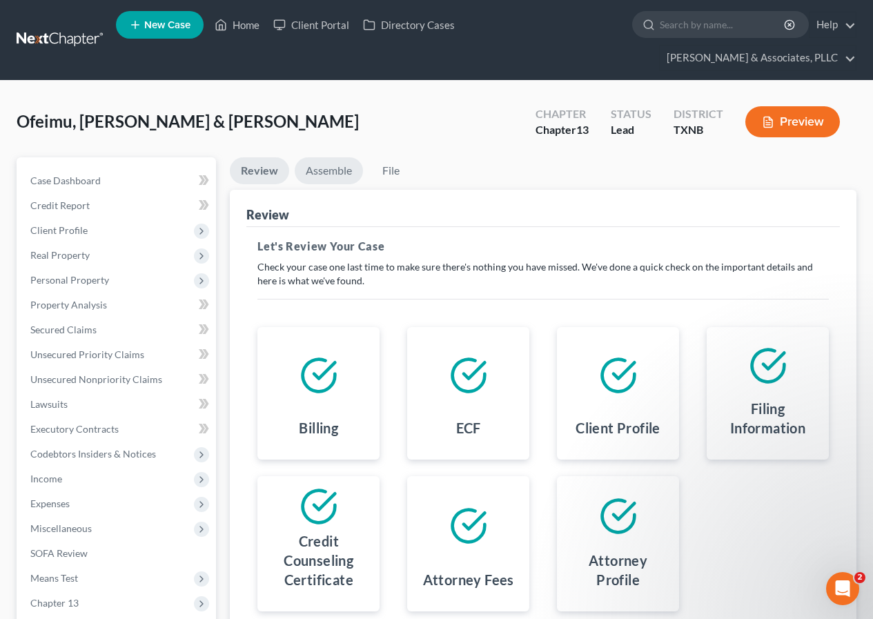
click at [320, 164] on link "Assemble" at bounding box center [329, 170] width 68 height 27
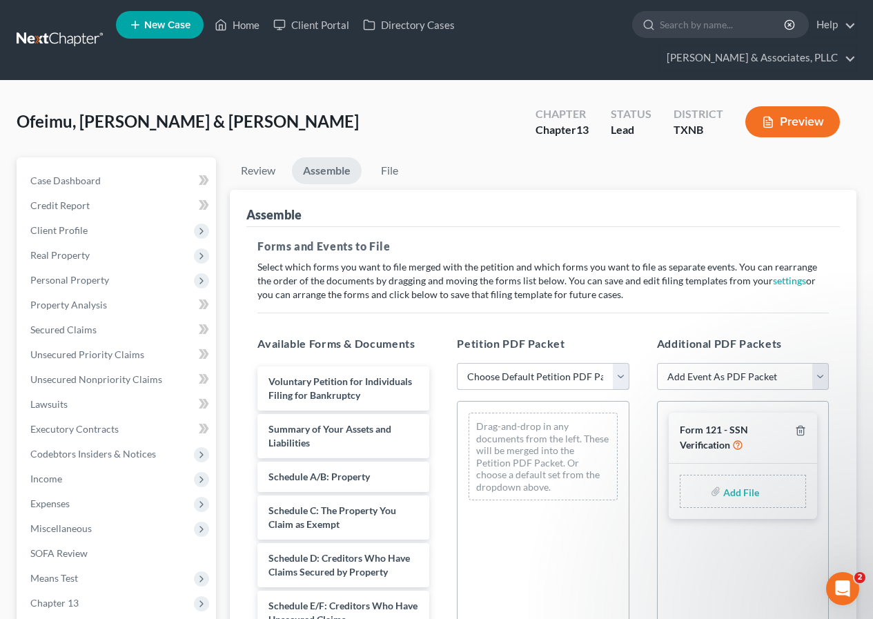
click at [618, 381] on select "Choose Default Petition PDF Packet Complete Bankruptcy Petition (all forms and …" at bounding box center [543, 377] width 172 height 28
select select "2"
click at [457, 363] on select "Choose Default Petition PDF Packet Complete Bankruptcy Petition (all forms and …" at bounding box center [543, 377] width 172 height 28
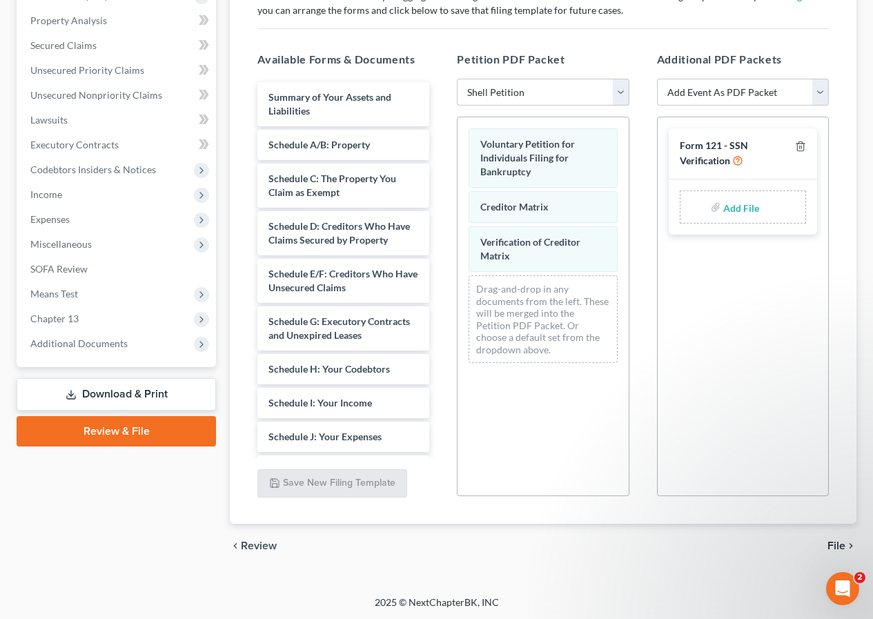
scroll to position [286, 0]
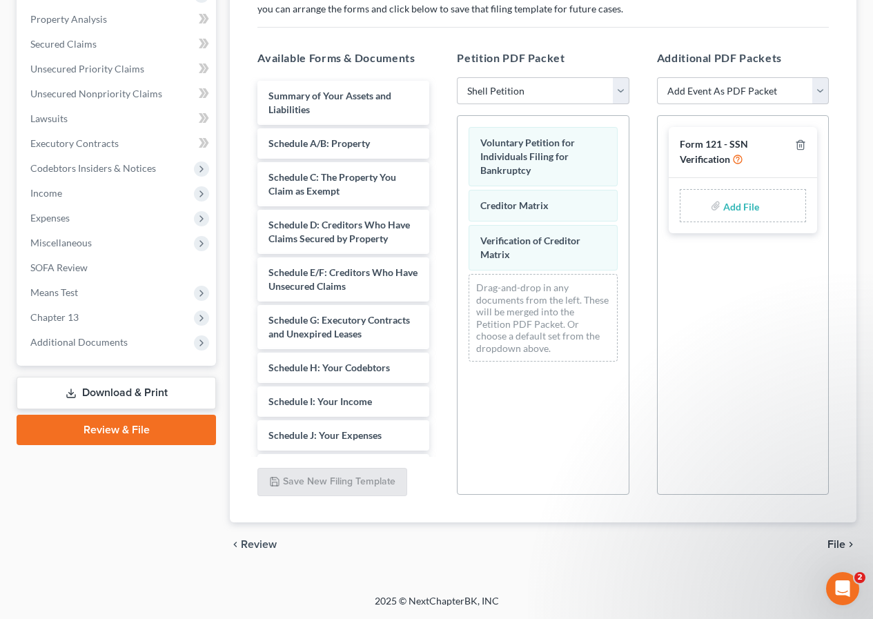
click at [834, 541] on span "File" at bounding box center [837, 544] width 18 height 11
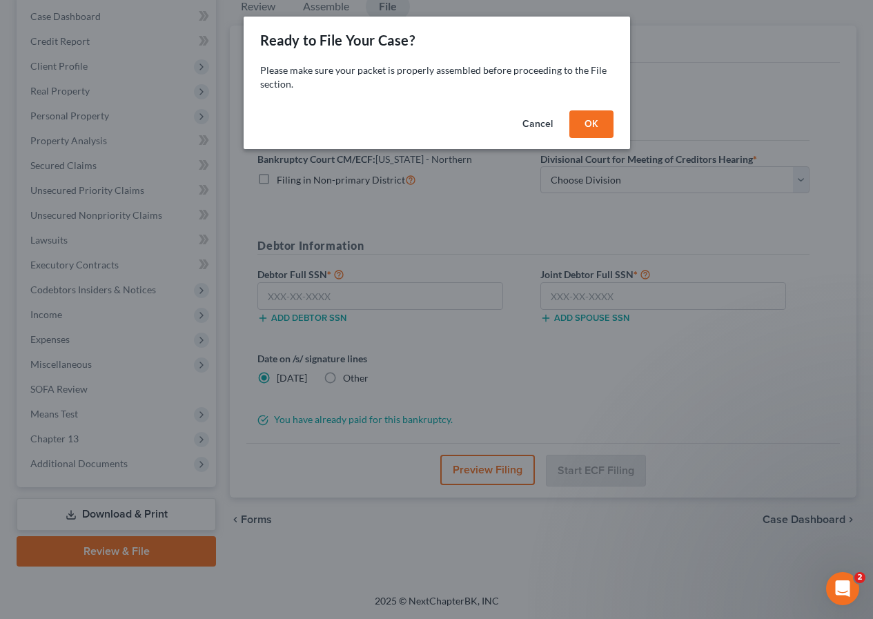
scroll to position [164, 0]
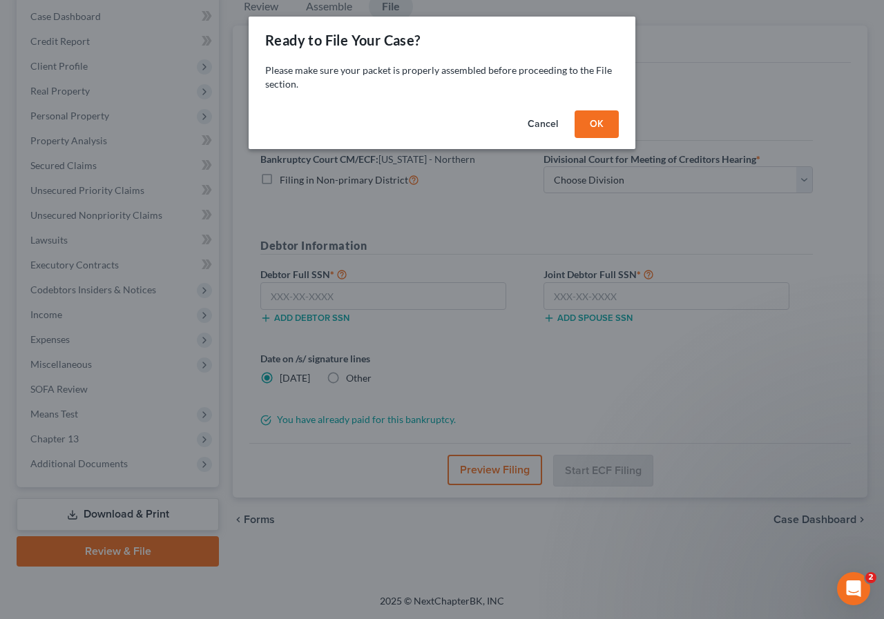
click at [594, 126] on button "OK" at bounding box center [596, 124] width 44 height 28
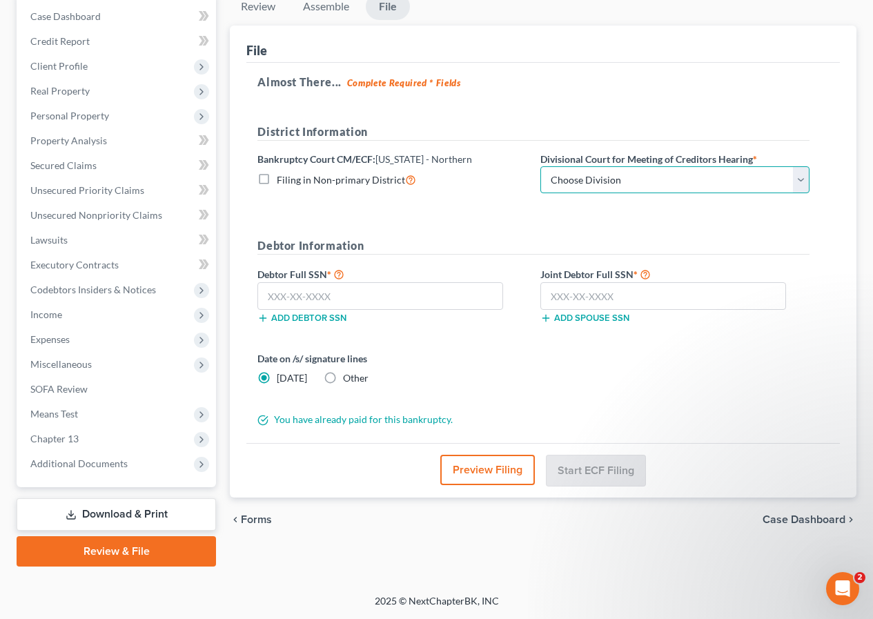
click at [801, 186] on select "Choose Division [PERSON_NAME] [GEOGRAPHIC_DATA] [GEOGRAPHIC_DATA] [GEOGRAPHIC_D…" at bounding box center [675, 180] width 269 height 28
select select "3"
click at [541, 166] on select "Choose Division [PERSON_NAME] [GEOGRAPHIC_DATA] [GEOGRAPHIC_DATA] [GEOGRAPHIC_D…" at bounding box center [675, 180] width 269 height 28
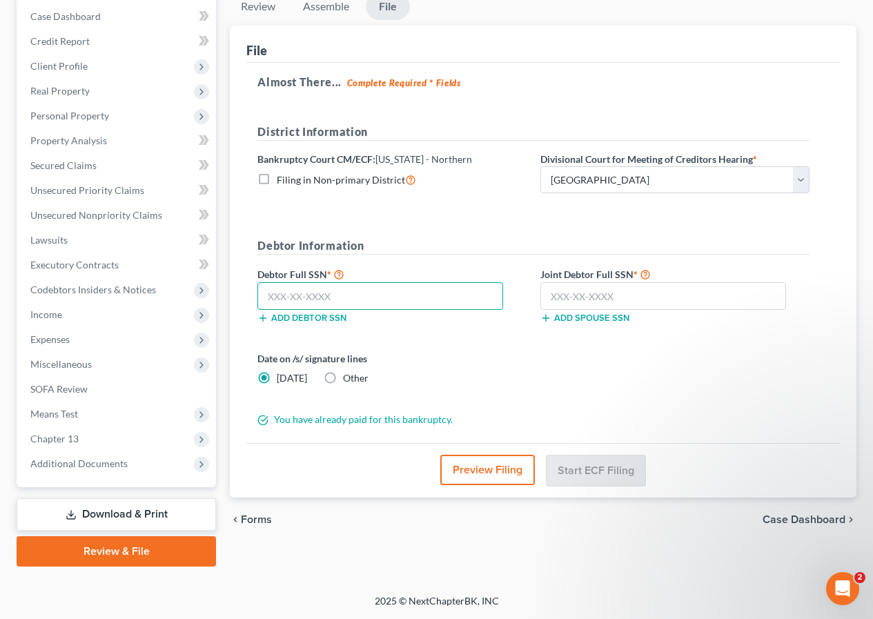
click at [425, 294] on input "text" at bounding box center [381, 296] width 246 height 28
type input "822-57-3335"
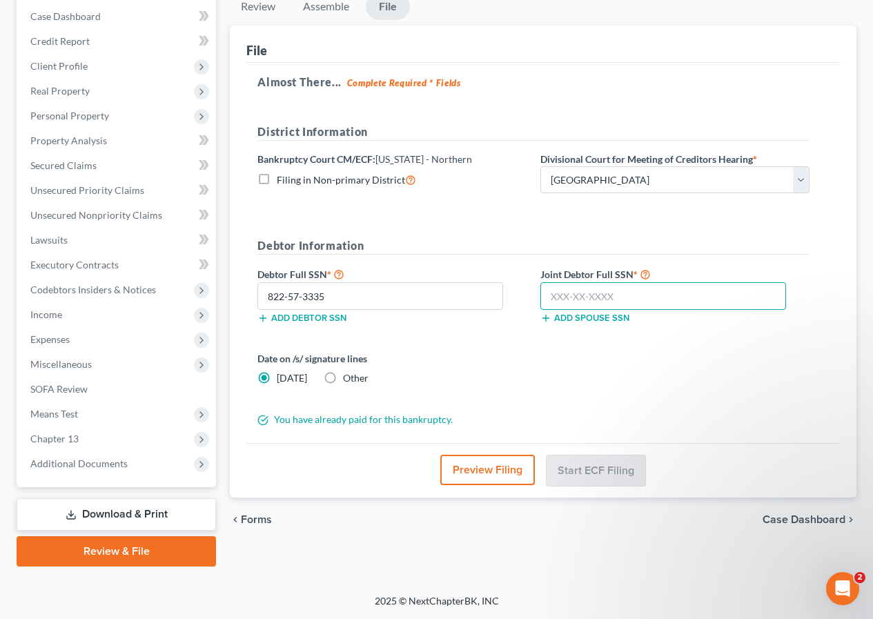
drag, startPoint x: 548, startPoint y: 294, endPoint x: 540, endPoint y: 316, distance: 23.6
click at [548, 294] on input "text" at bounding box center [664, 296] width 246 height 28
type input "459-27-1950"
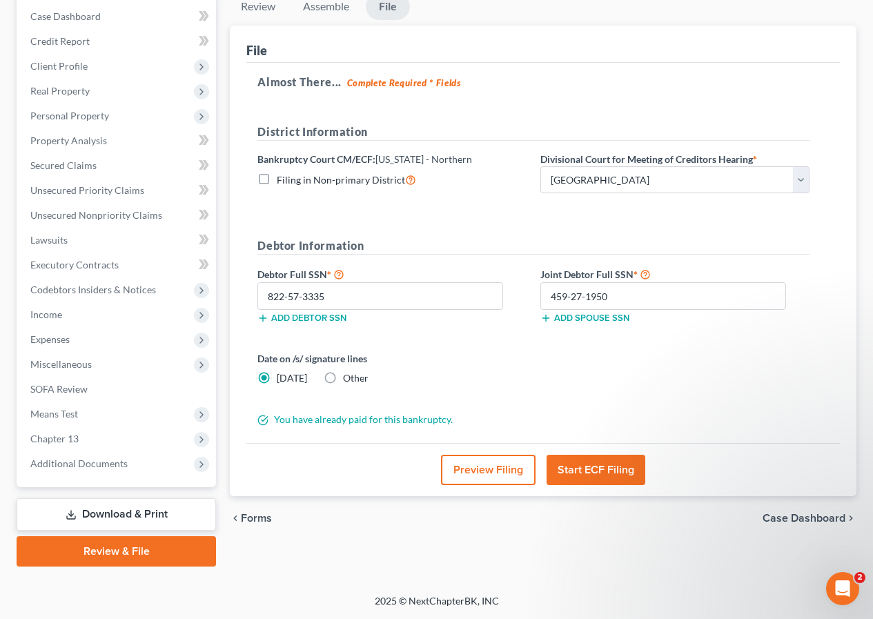
click at [580, 467] on button "Start ECF Filing" at bounding box center [596, 470] width 99 height 30
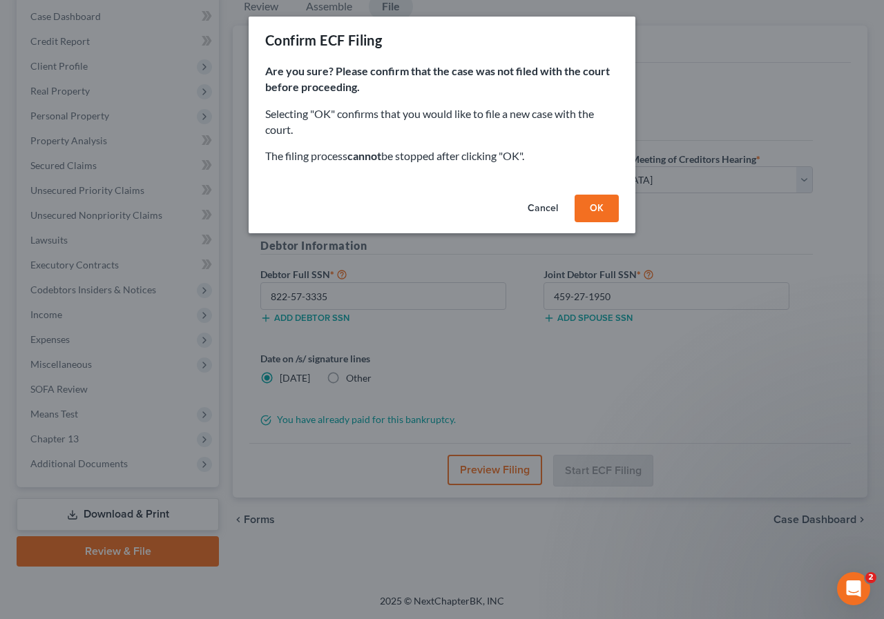
click at [596, 206] on button "OK" at bounding box center [596, 209] width 44 height 28
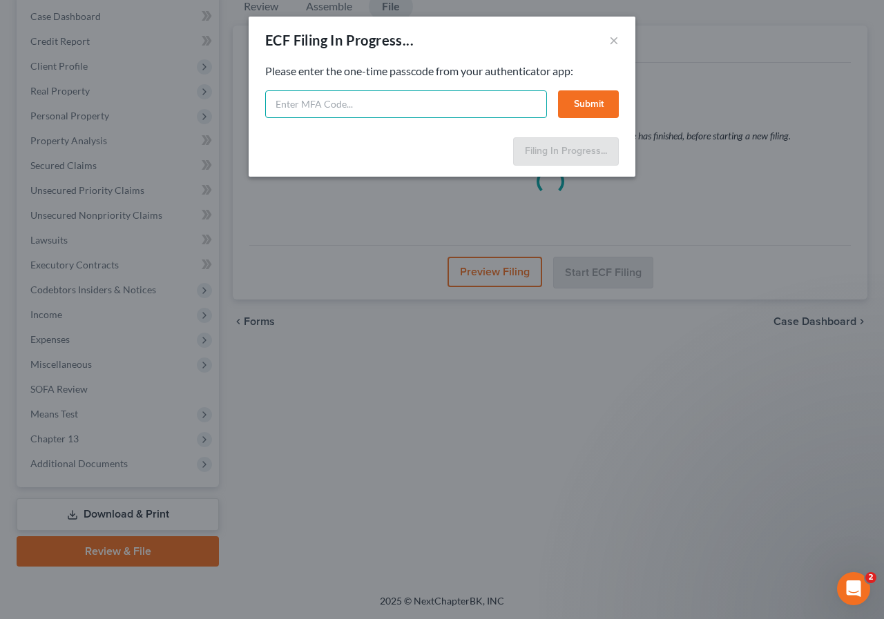
paste input "dwa3-44w8-akj6-3tkr"
type input "dwa3-44w8-akj6-3tkr"
click at [590, 107] on button "Submit" at bounding box center [588, 104] width 61 height 28
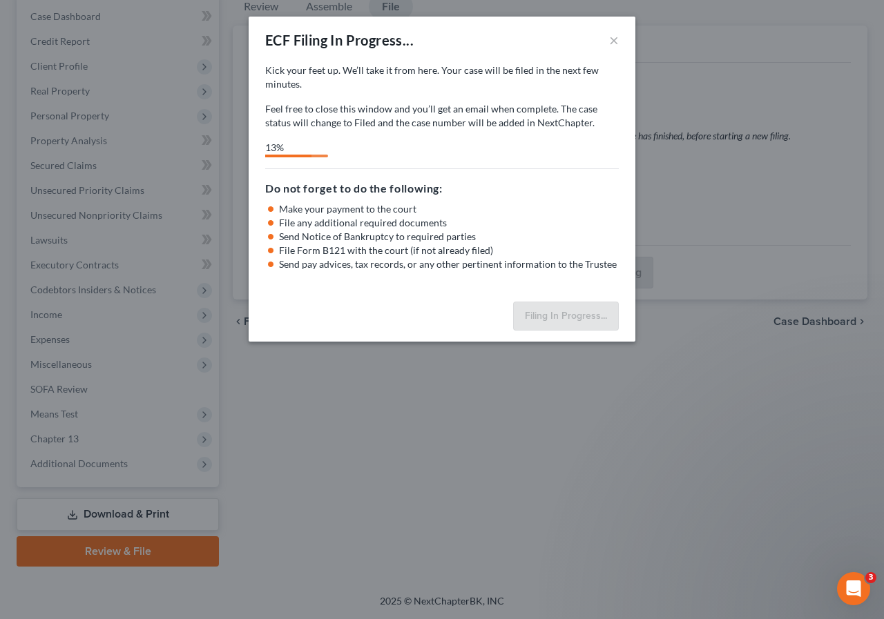
select select "3"
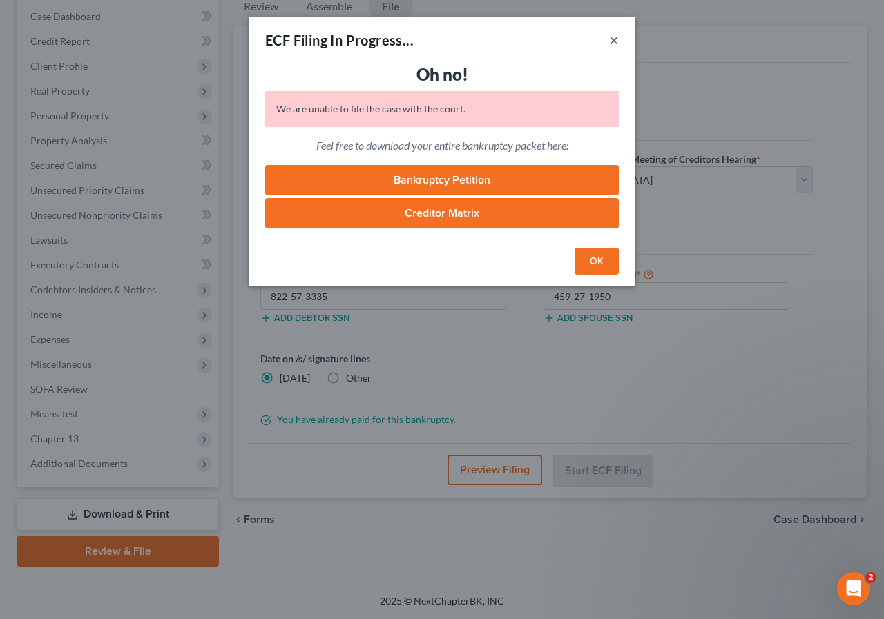
click at [612, 41] on button "×" at bounding box center [614, 40] width 10 height 17
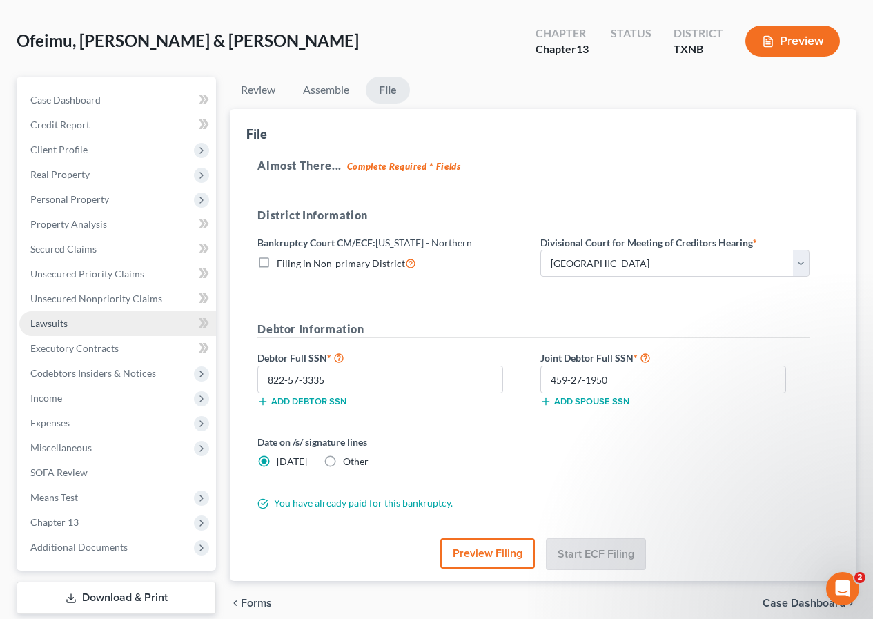
scroll to position [0, 0]
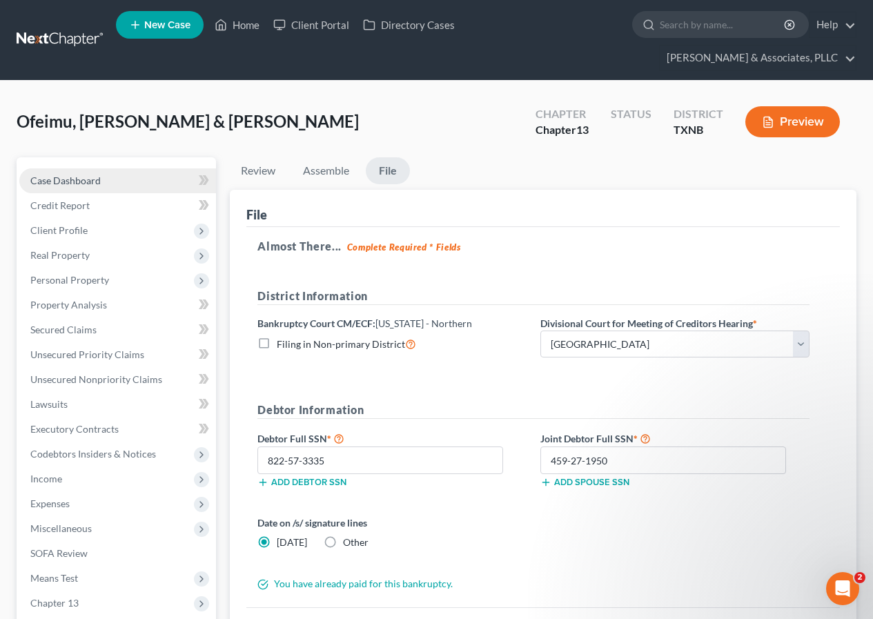
click at [74, 179] on span "Case Dashboard" at bounding box center [65, 181] width 70 height 12
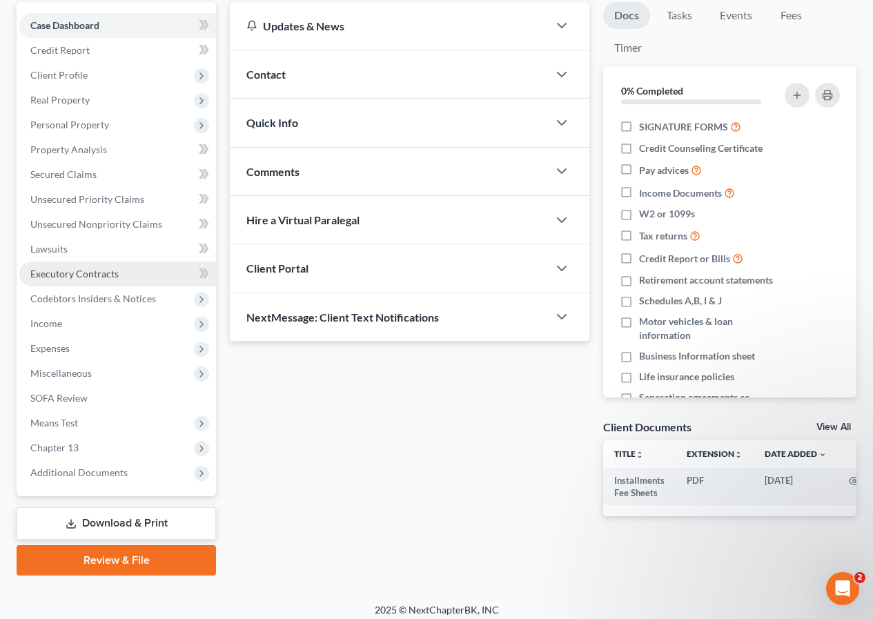
scroll to position [164, 0]
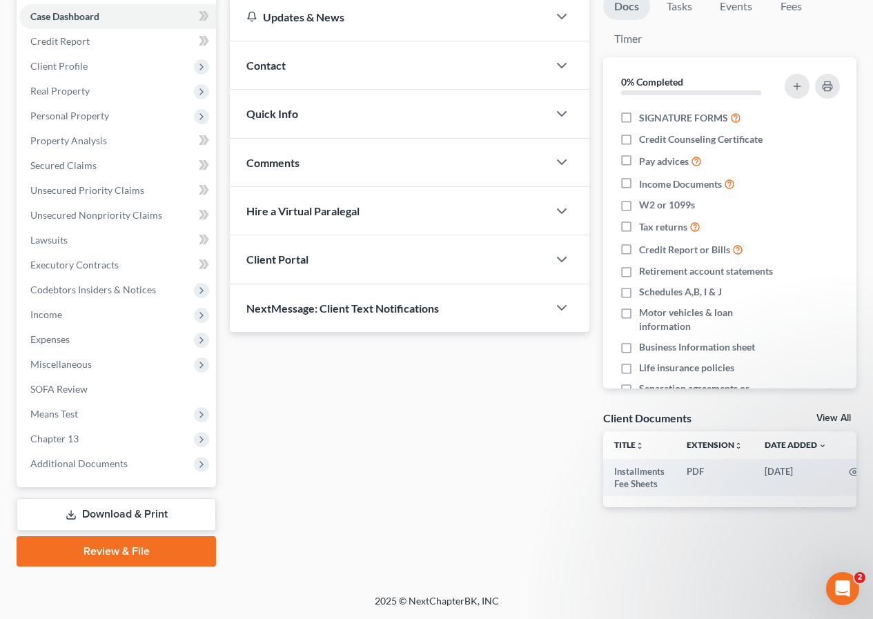
click at [122, 558] on link "Review & File" at bounding box center [117, 551] width 200 height 30
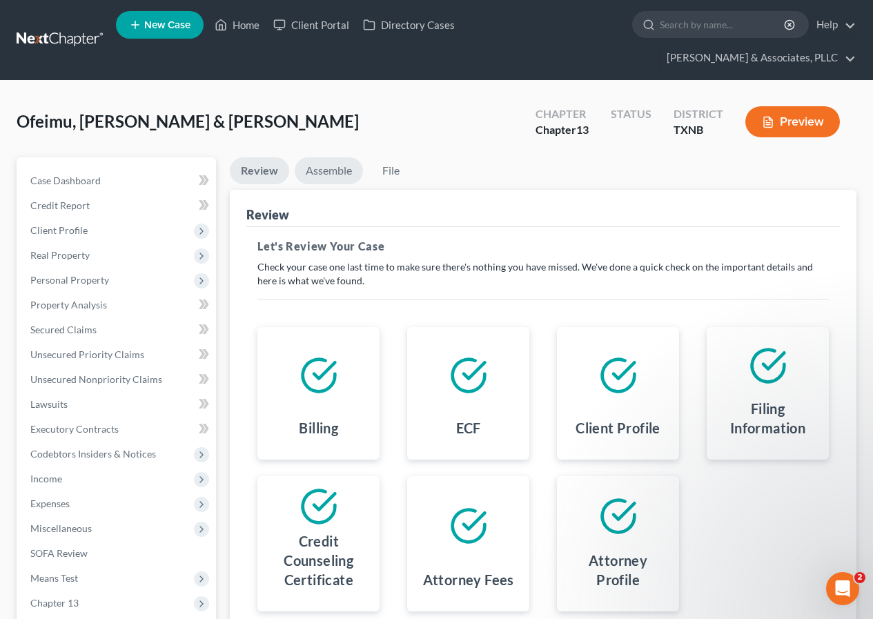
click at [333, 161] on link "Assemble" at bounding box center [329, 170] width 68 height 27
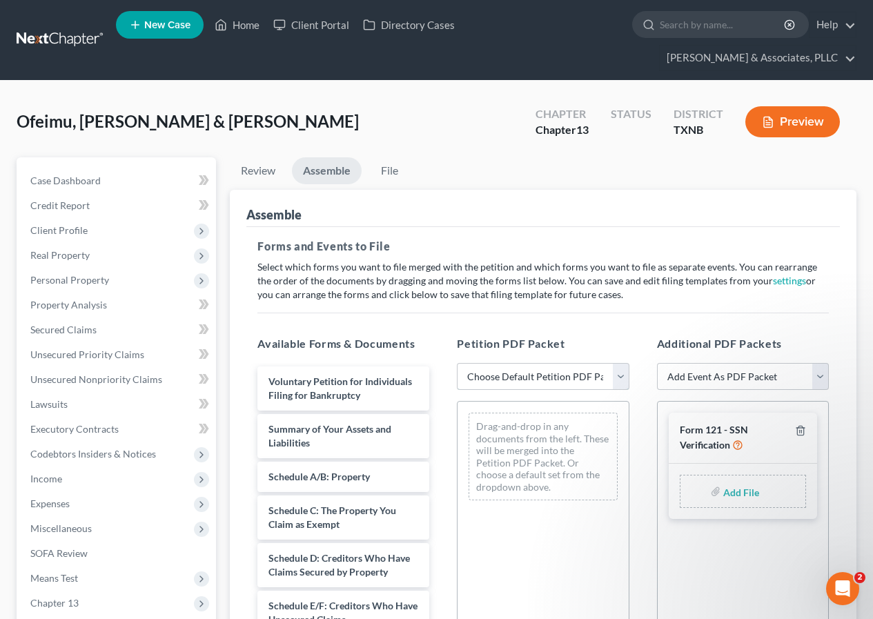
click at [623, 379] on select "Choose Default Petition PDF Packet Complete Bankruptcy Petition (all forms and …" at bounding box center [543, 377] width 172 height 28
select select "1"
click at [457, 363] on select "Choose Default Petition PDF Packet Complete Bankruptcy Petition (all forms and …" at bounding box center [543, 377] width 172 height 28
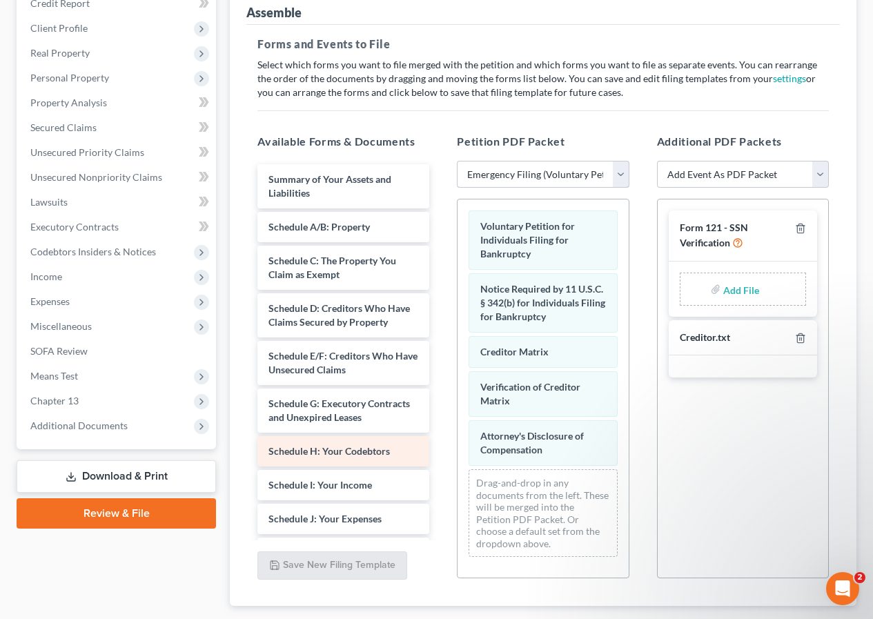
scroll to position [207, 0]
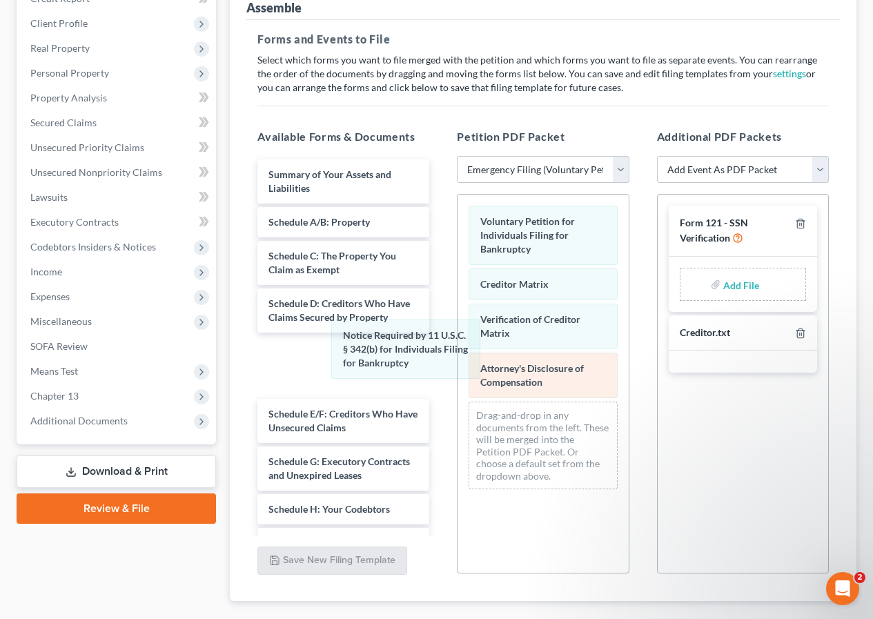
drag, startPoint x: 505, startPoint y: 290, endPoint x: 536, endPoint y: 394, distance: 108.1
click at [458, 342] on div "Notice Required by 11 U.S.C. § 342(b) for Individuals Filing for Bankruptcy Vol…" at bounding box center [543, 348] width 171 height 306
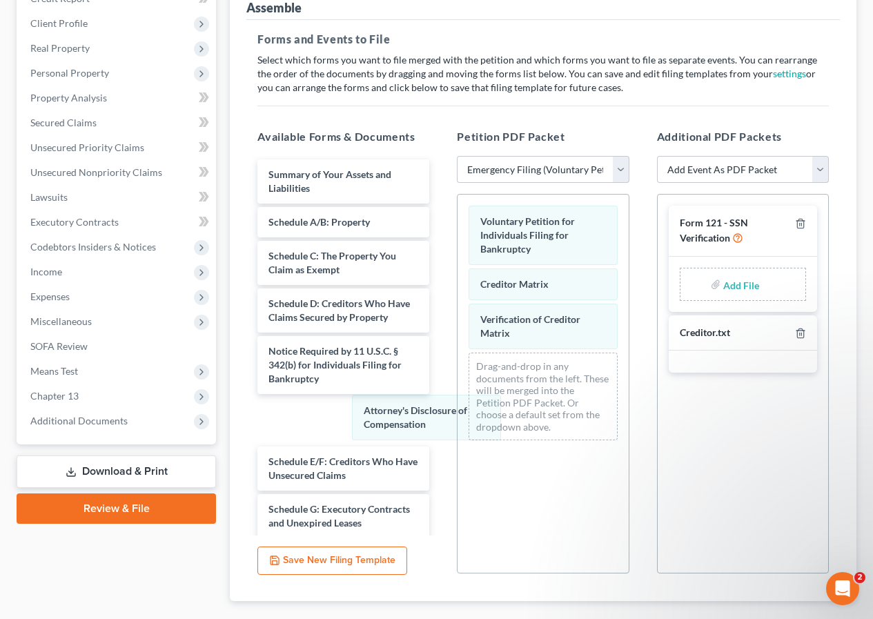
drag, startPoint x: 543, startPoint y: 381, endPoint x: 560, endPoint y: 403, distance: 27.1
click at [458, 429] on div "Attorney's Disclosure of Compensation Voluntary Petition for Individuals Filing…" at bounding box center [543, 323] width 171 height 257
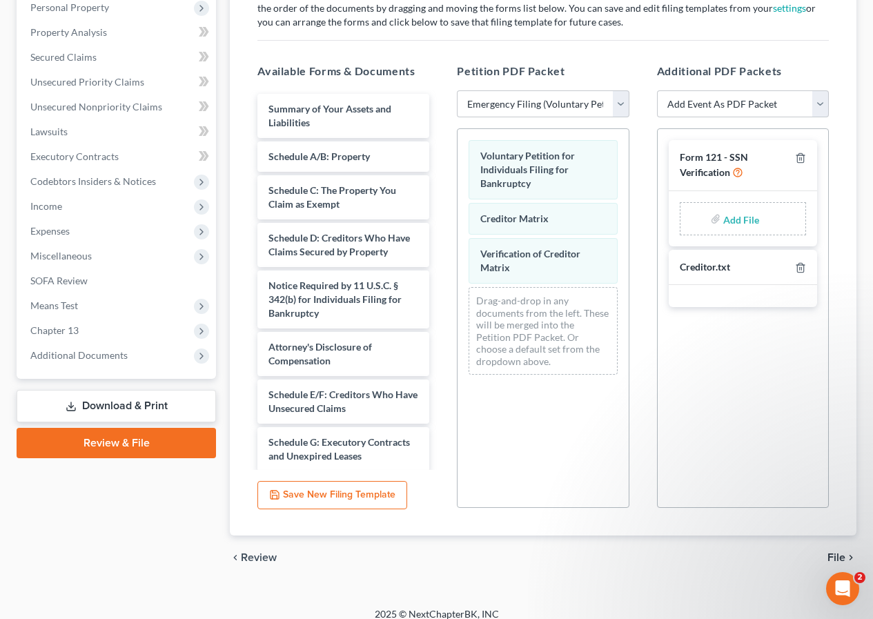
scroll to position [286, 0]
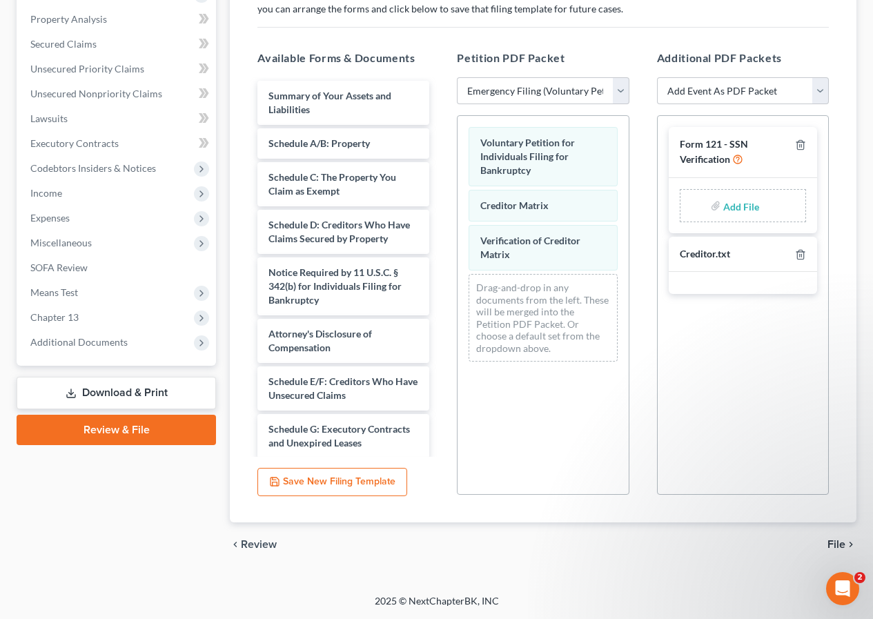
click at [830, 545] on span "File" at bounding box center [837, 544] width 18 height 11
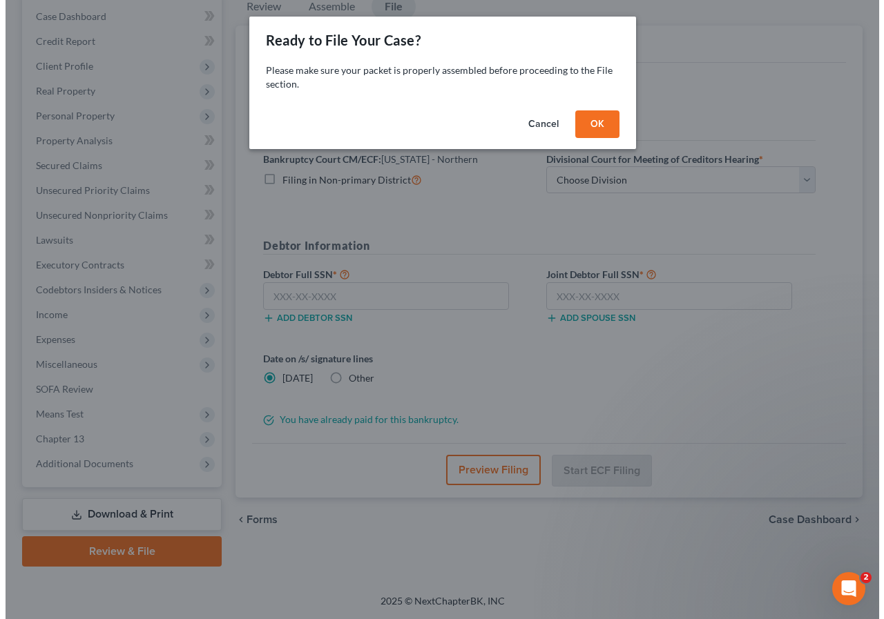
scroll to position [164, 0]
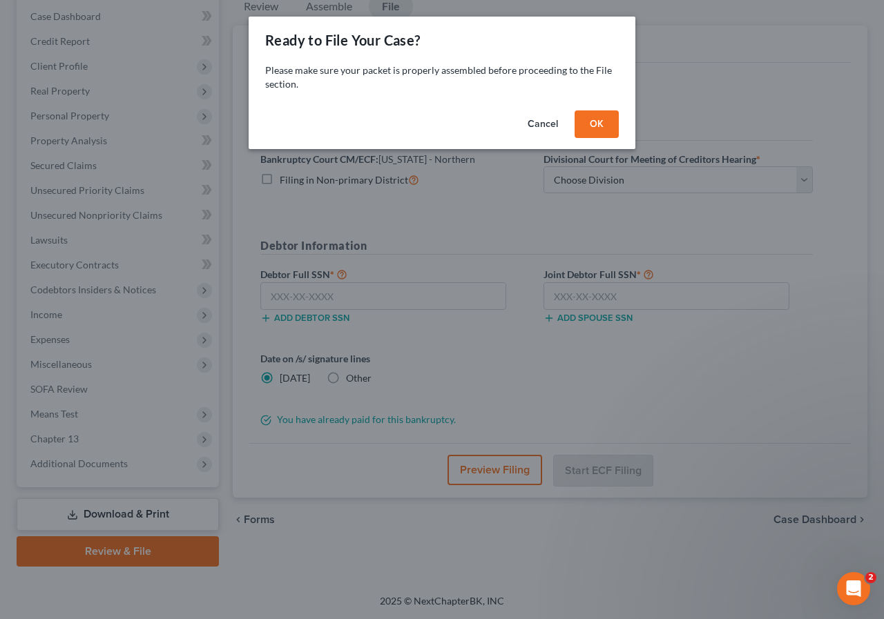
click at [593, 128] on button "OK" at bounding box center [596, 124] width 44 height 28
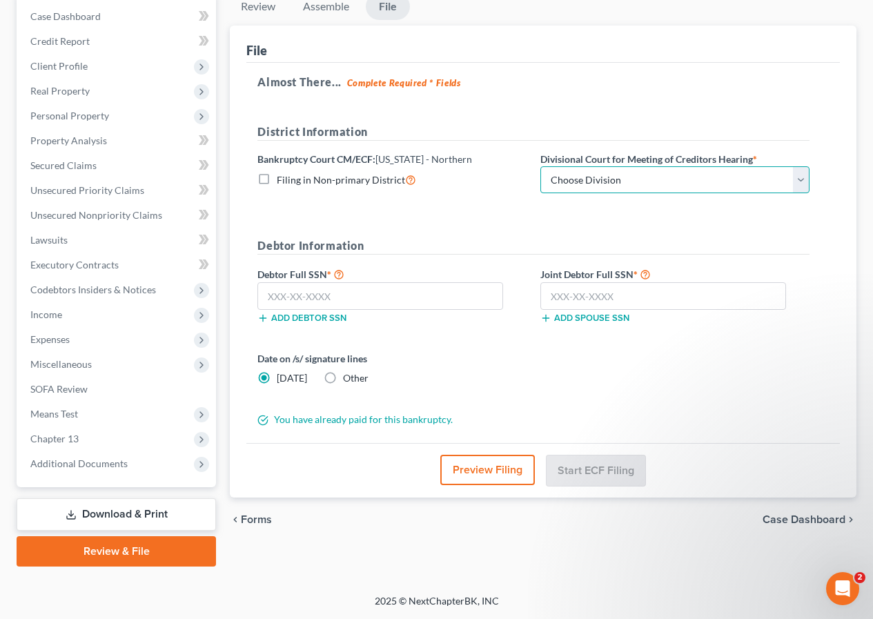
drag, startPoint x: 802, startPoint y: 186, endPoint x: 747, endPoint y: 193, distance: 54.9
click at [802, 186] on select "Choose Division [PERSON_NAME] [GEOGRAPHIC_DATA] [GEOGRAPHIC_DATA] [GEOGRAPHIC_D…" at bounding box center [675, 180] width 269 height 28
select select "3"
click at [541, 166] on select "Choose Division [PERSON_NAME] [GEOGRAPHIC_DATA] [GEOGRAPHIC_DATA] [GEOGRAPHIC_D…" at bounding box center [675, 180] width 269 height 28
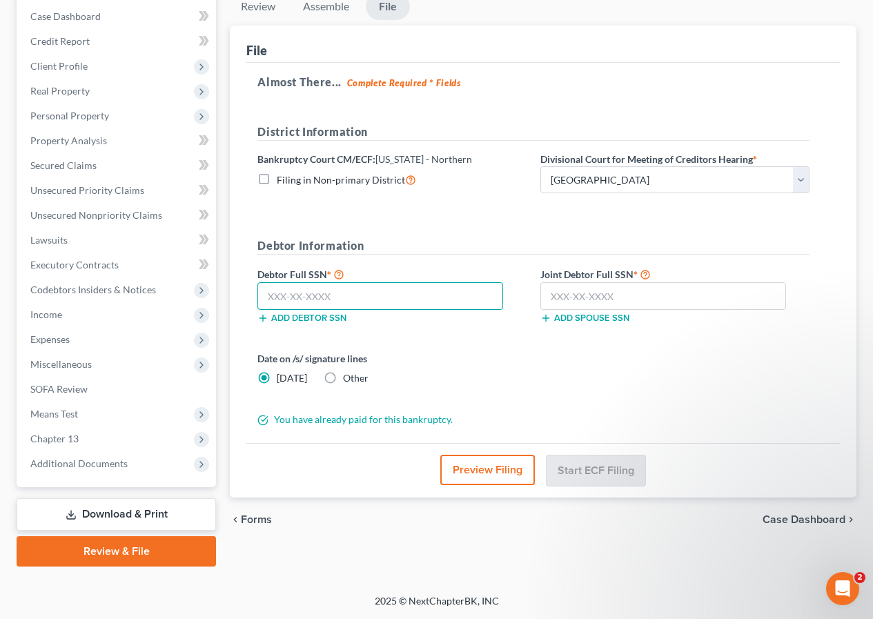
click at [370, 298] on input "text" at bounding box center [381, 296] width 246 height 28
type input "822-57-3335"
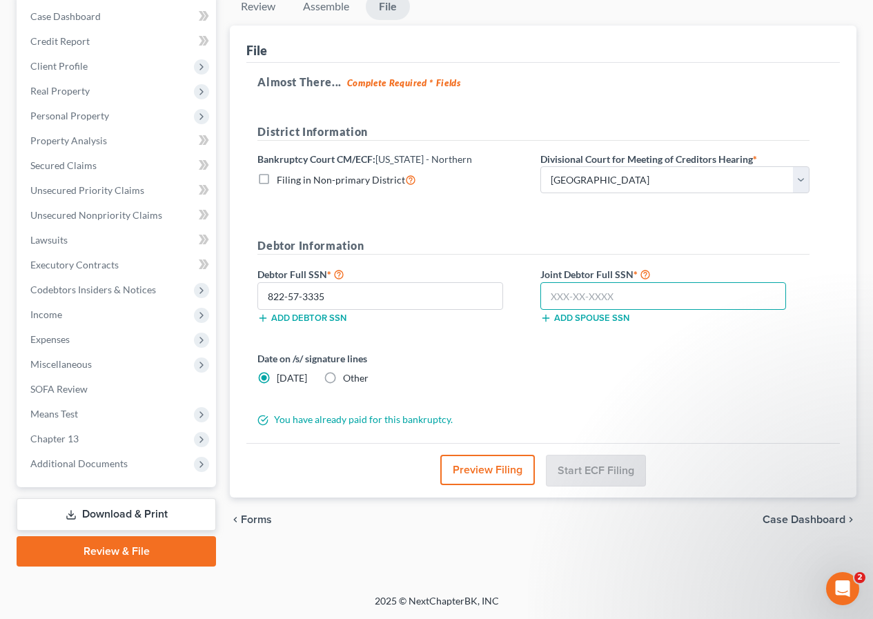
click at [552, 299] on input "text" at bounding box center [664, 296] width 246 height 28
type input "459-27-1950"
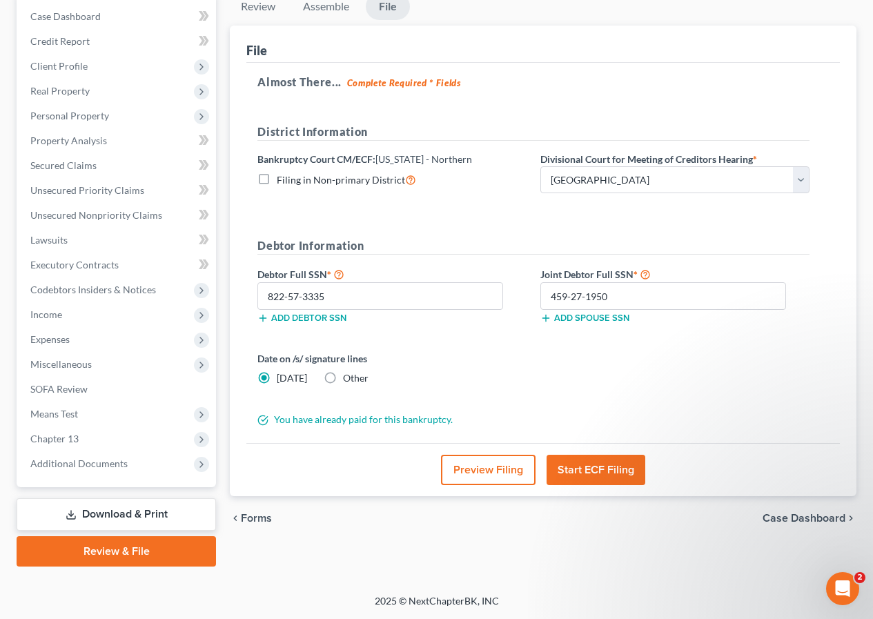
click at [602, 474] on button "Start ECF Filing" at bounding box center [596, 470] width 99 height 30
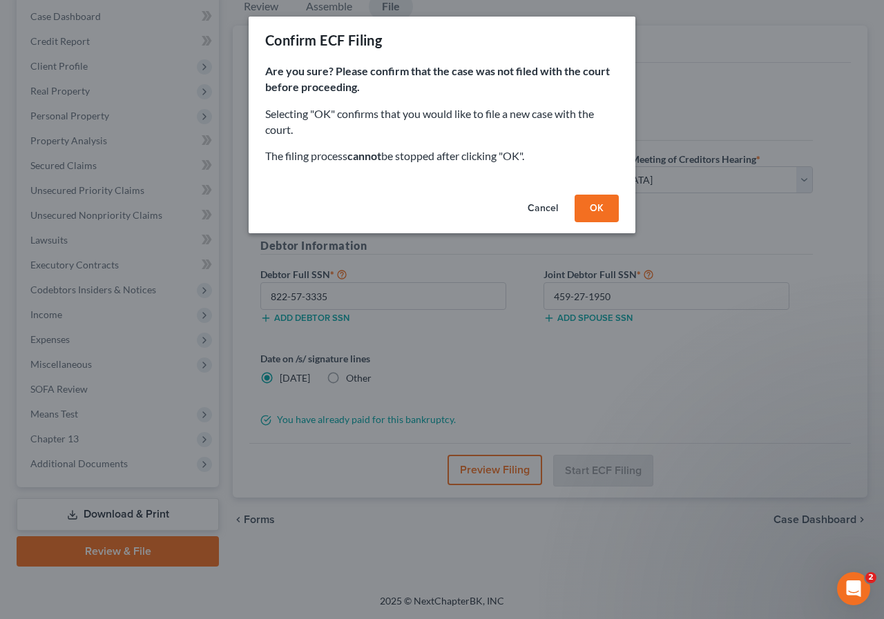
click at [585, 210] on button "OK" at bounding box center [596, 209] width 44 height 28
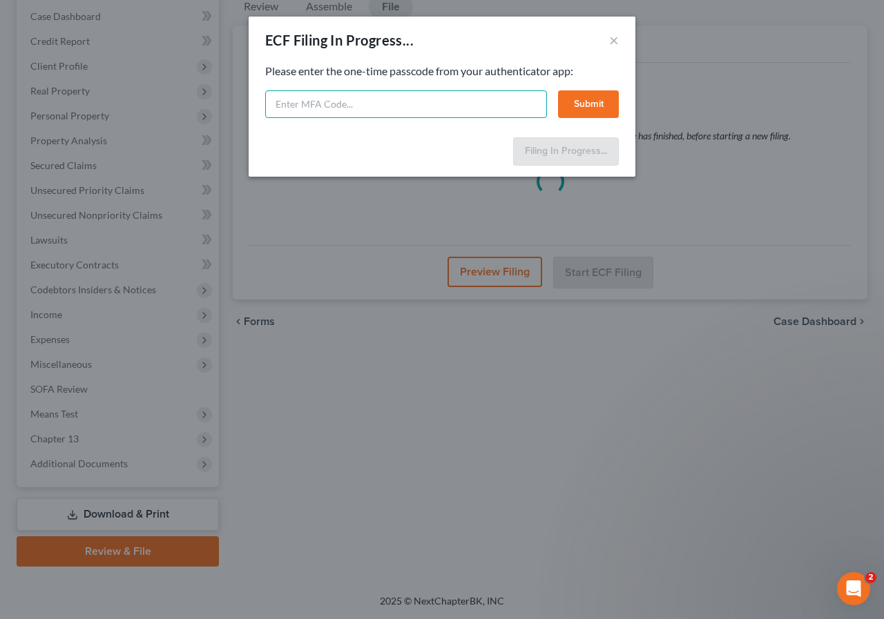
click at [284, 106] on input "text" at bounding box center [406, 104] width 282 height 28
paste input "qs1r-loul-spaq-4qai"
type input "qs1r-loul-spaq-4qai"
click at [578, 107] on button "Submit" at bounding box center [588, 104] width 61 height 28
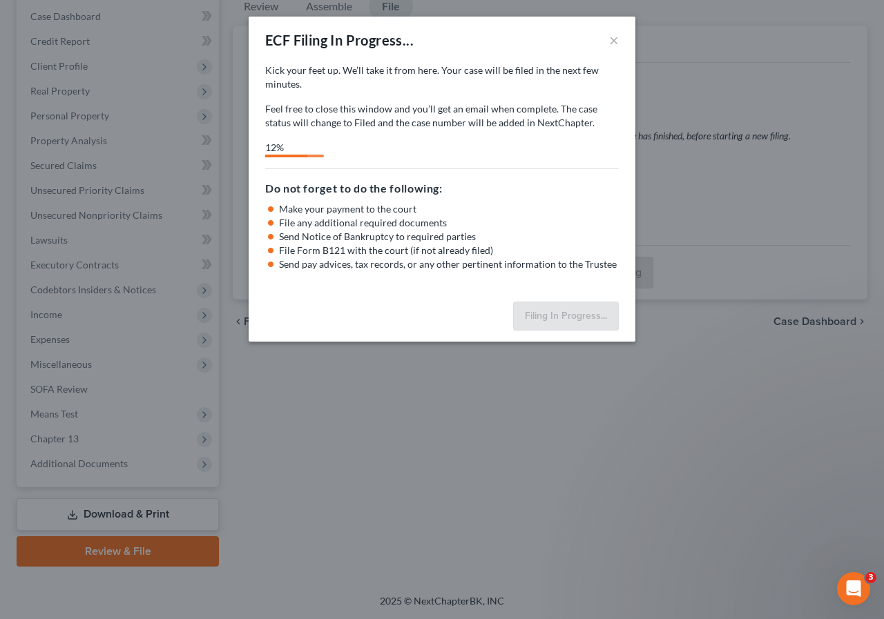
select select "3"
